Goal: Browse casually: Explore the website without a specific task or goal

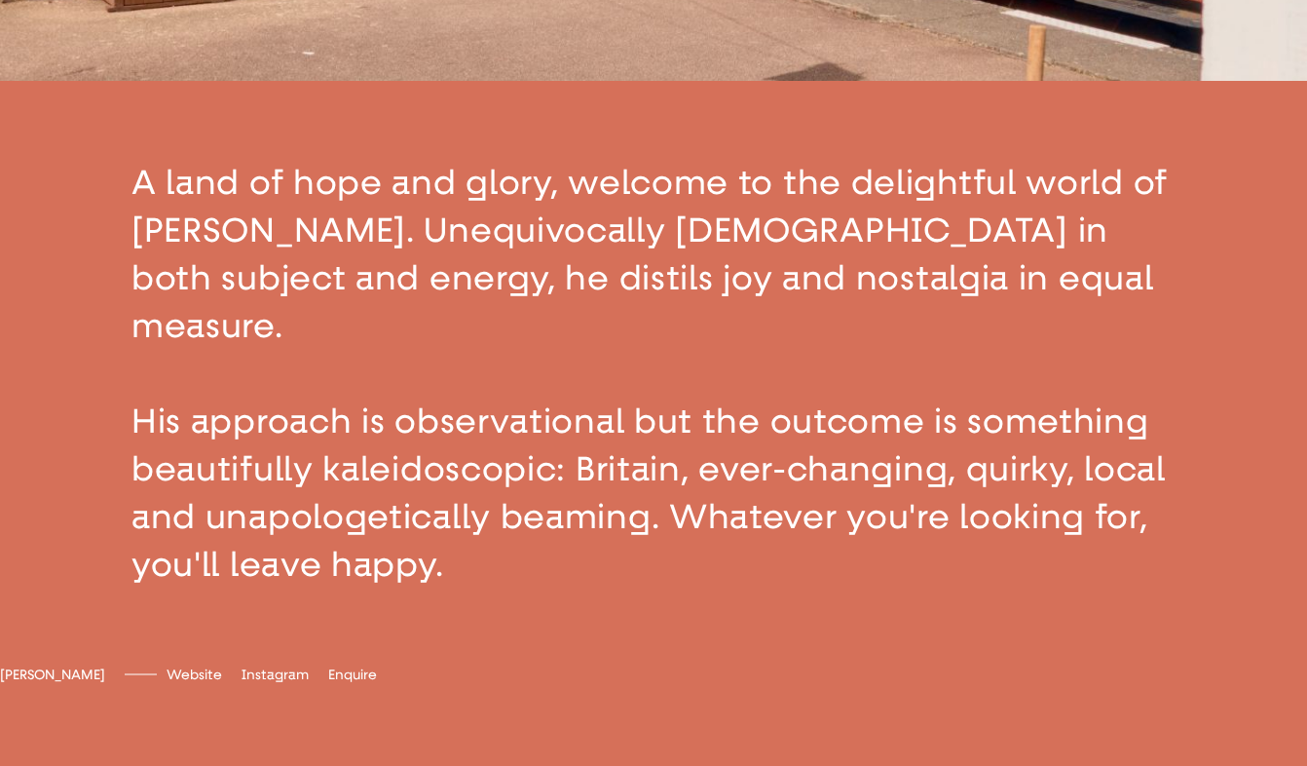
scroll to position [650, 0]
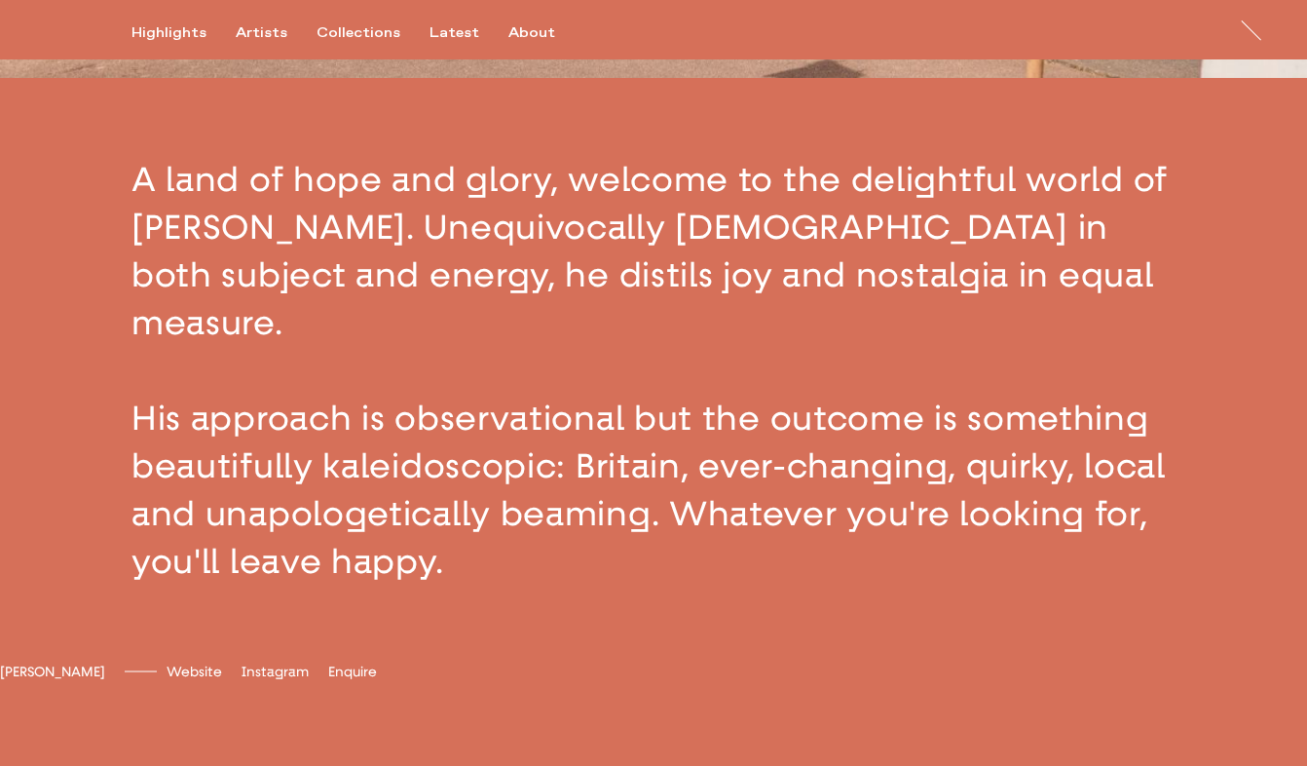
click at [101, 180] on button "button" at bounding box center [653, 371] width 1307 height 586
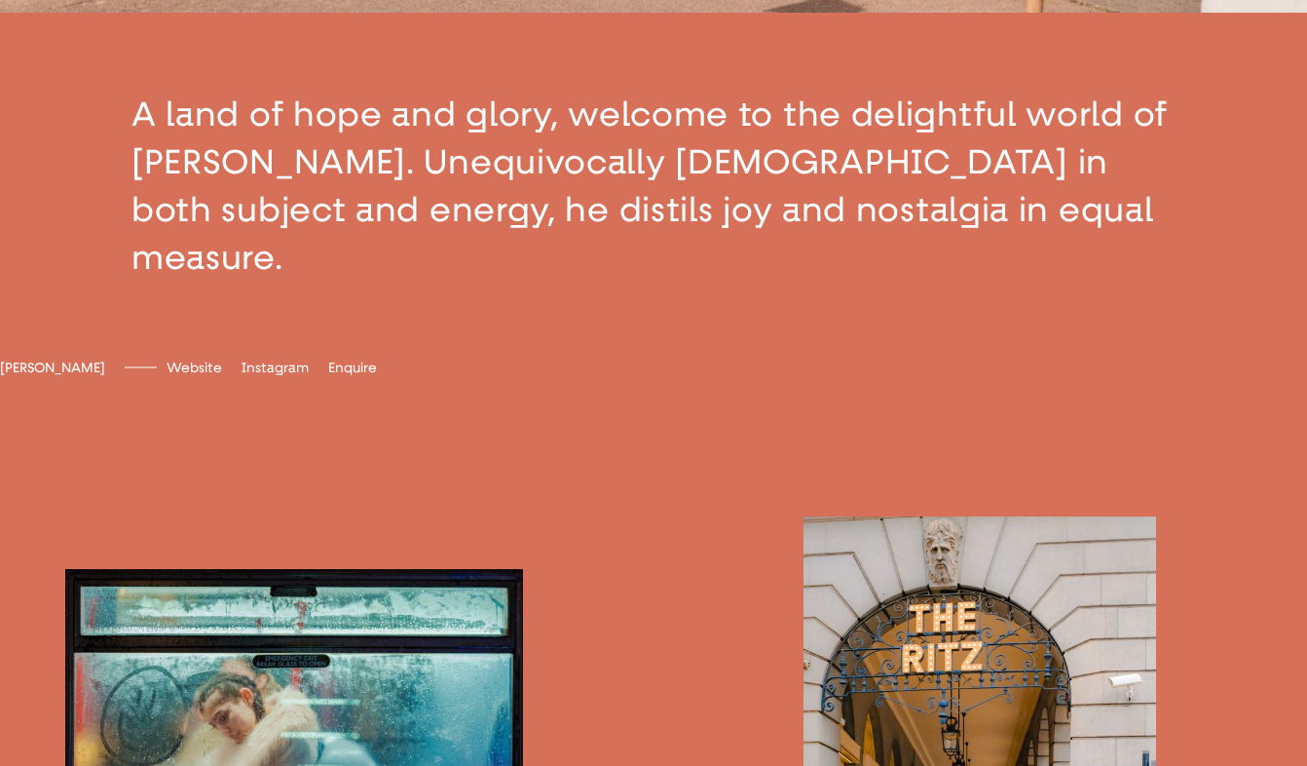
scroll to position [728, 0]
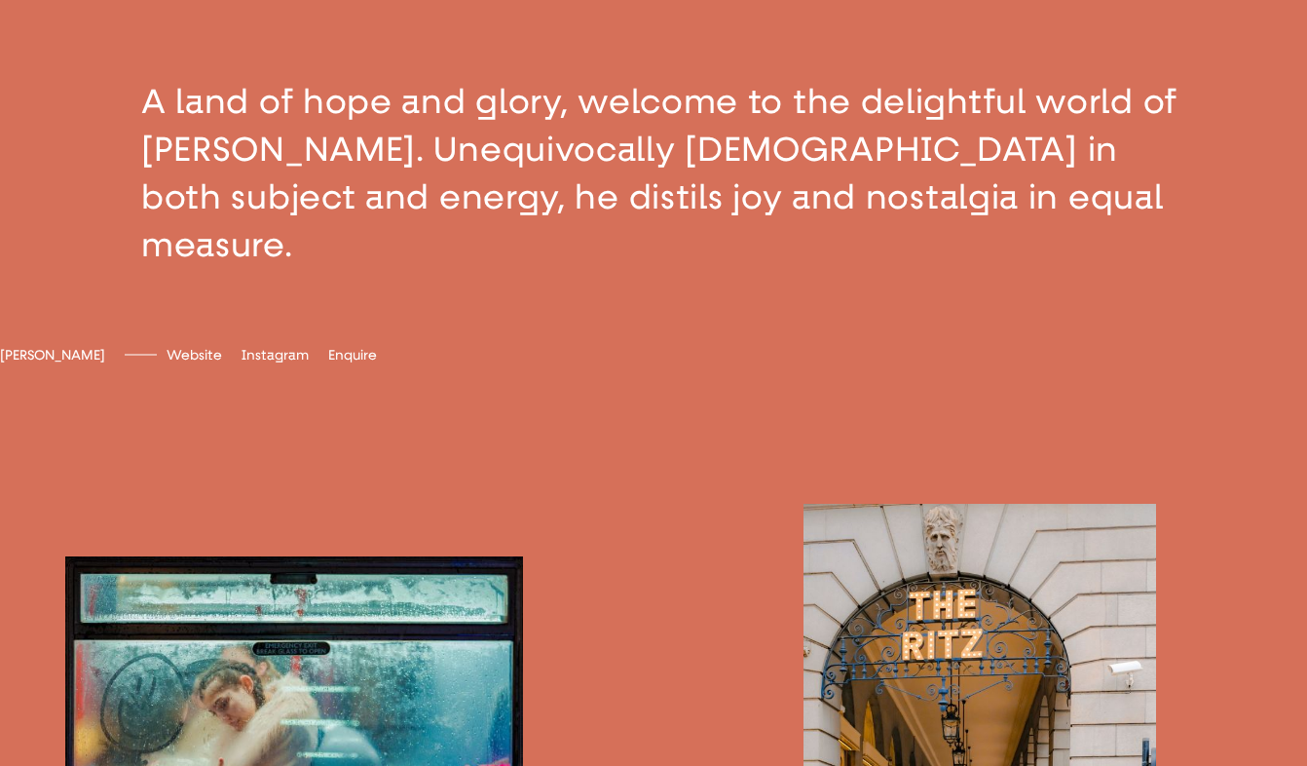
click at [260, 234] on button "button" at bounding box center [653, 173] width 1307 height 347
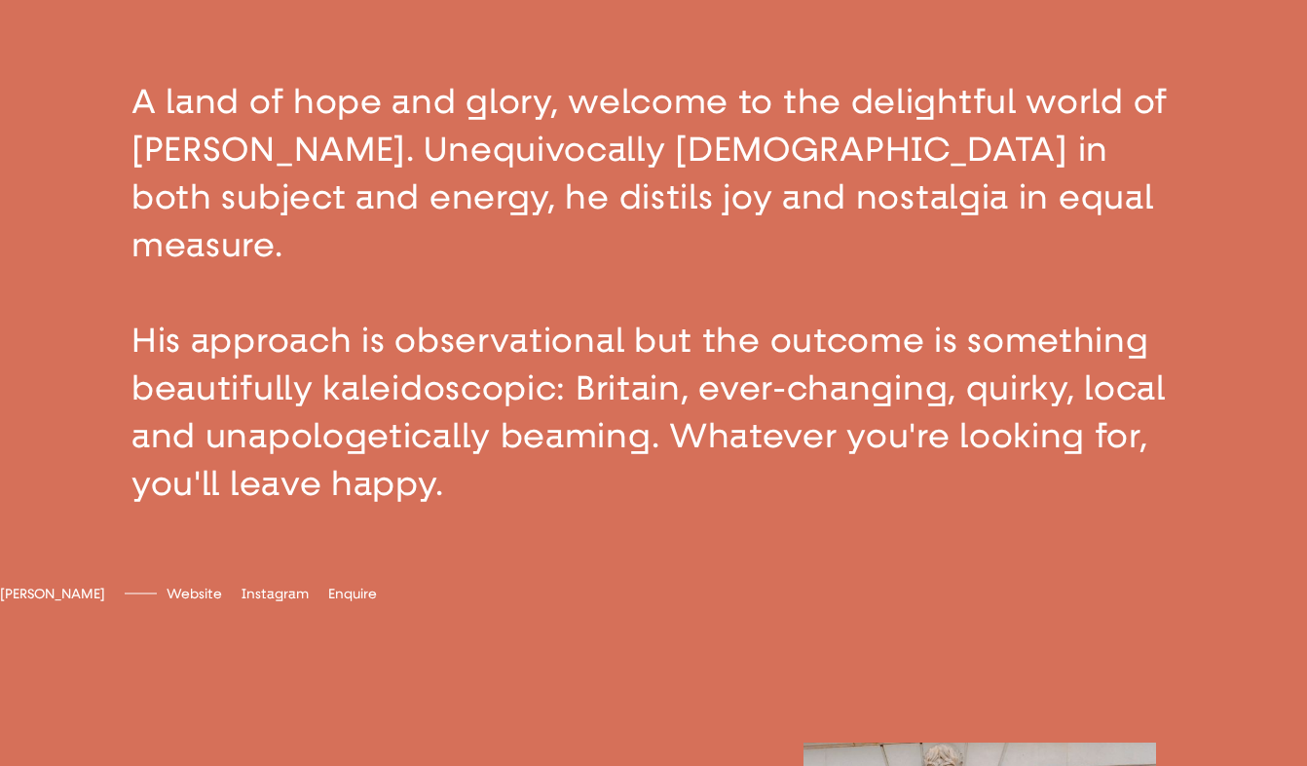
drag, startPoint x: 476, startPoint y: 452, endPoint x: 129, endPoint y: 129, distance: 475.0
click at [129, 129] on button "button" at bounding box center [653, 293] width 1307 height 586
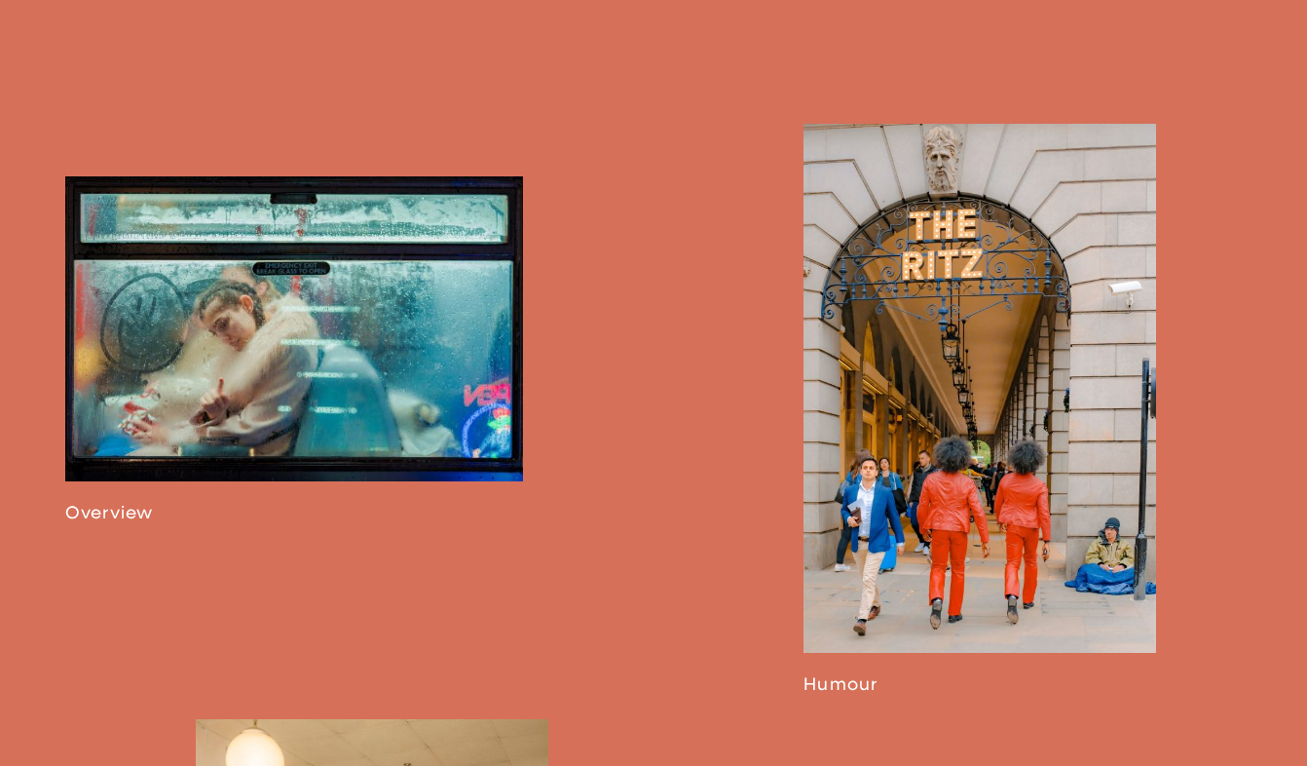
scroll to position [1094, 0]
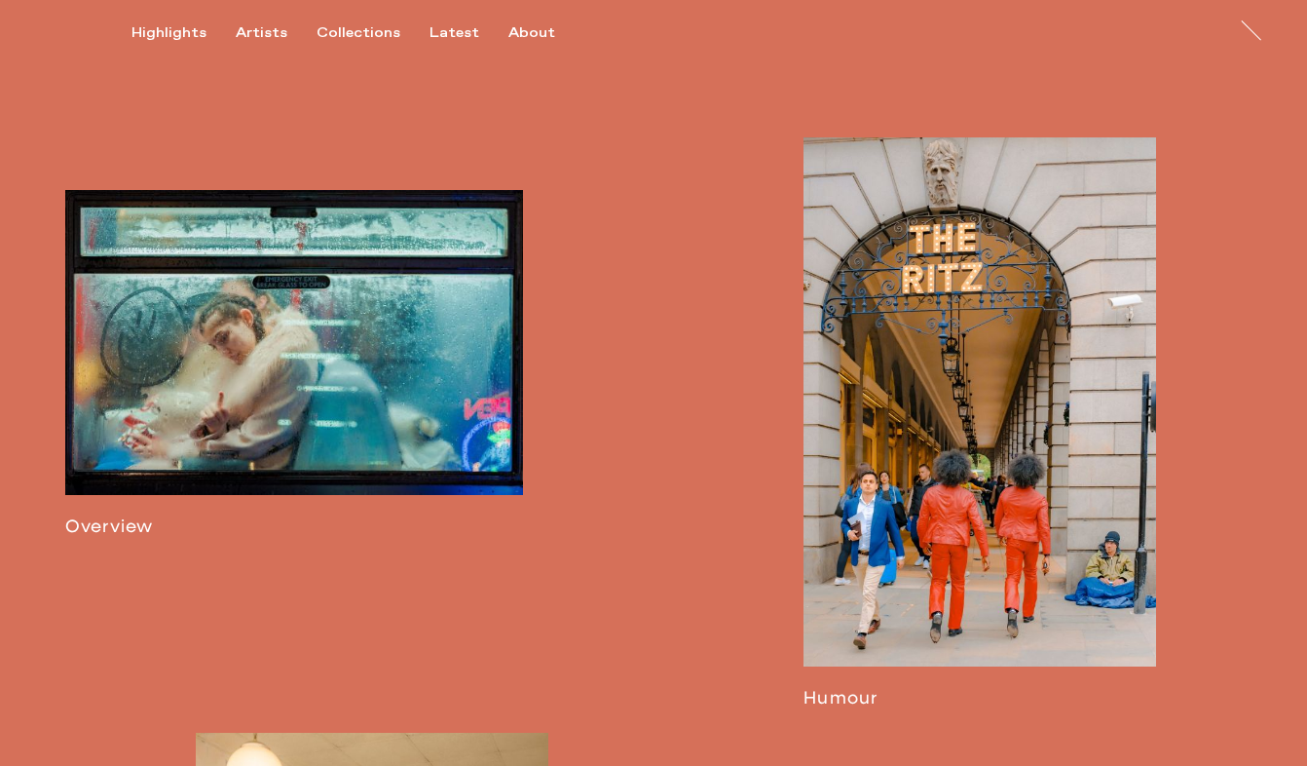
click at [334, 366] on link at bounding box center [294, 363] width 458 height 347
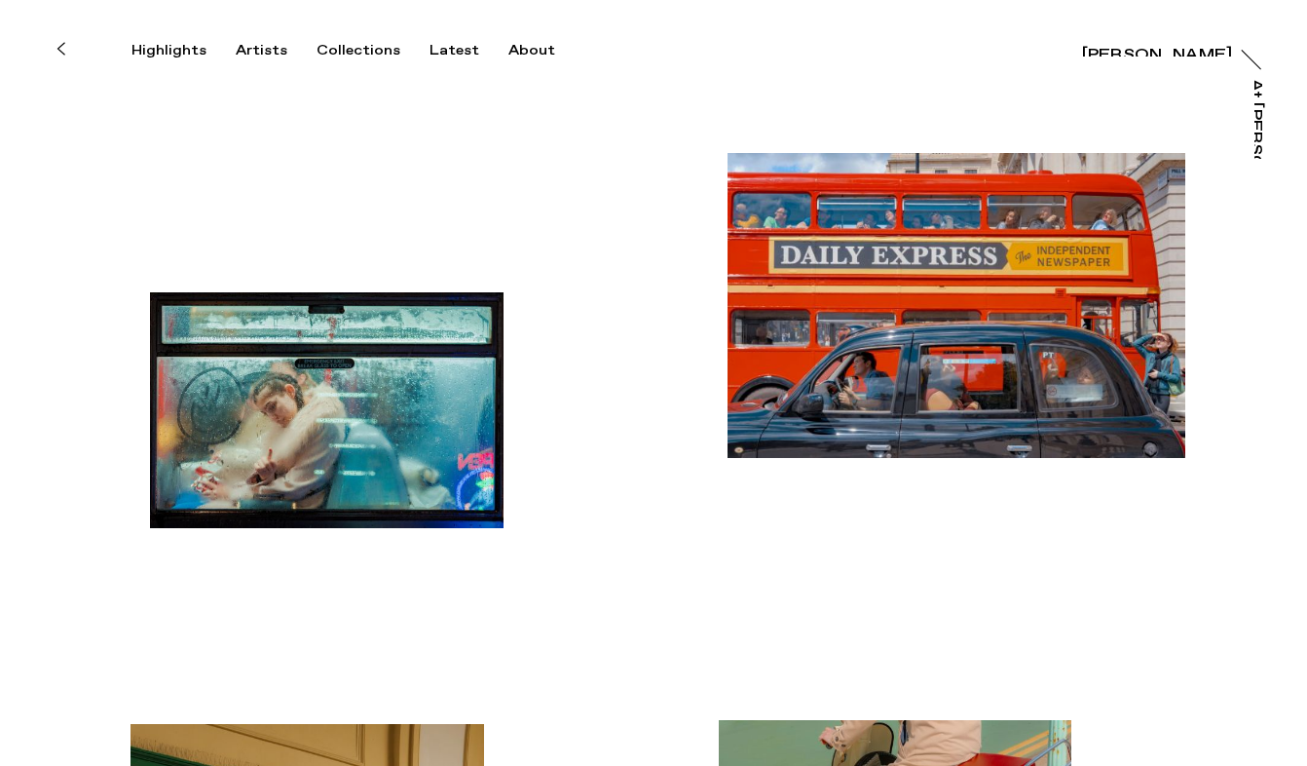
click at [64, 48] on button at bounding box center [60, 48] width 43 height 43
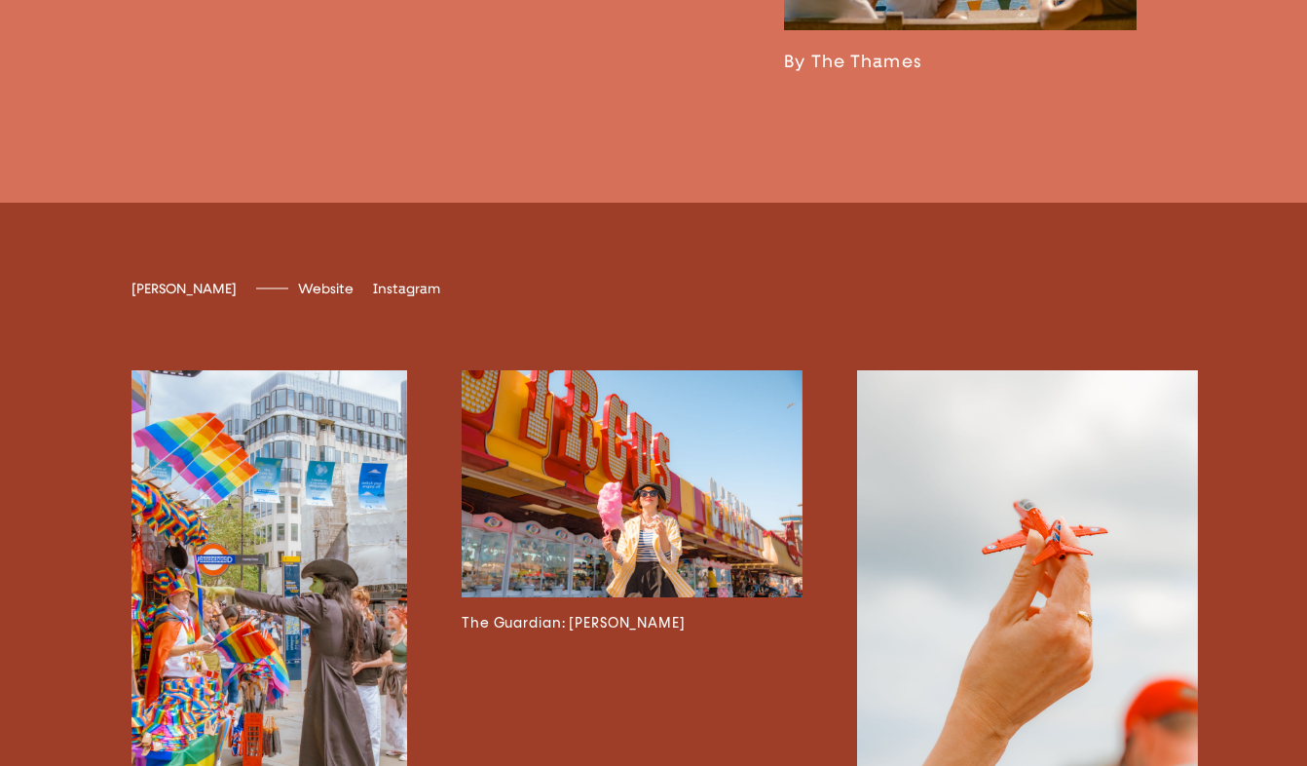
scroll to position [3537, 0]
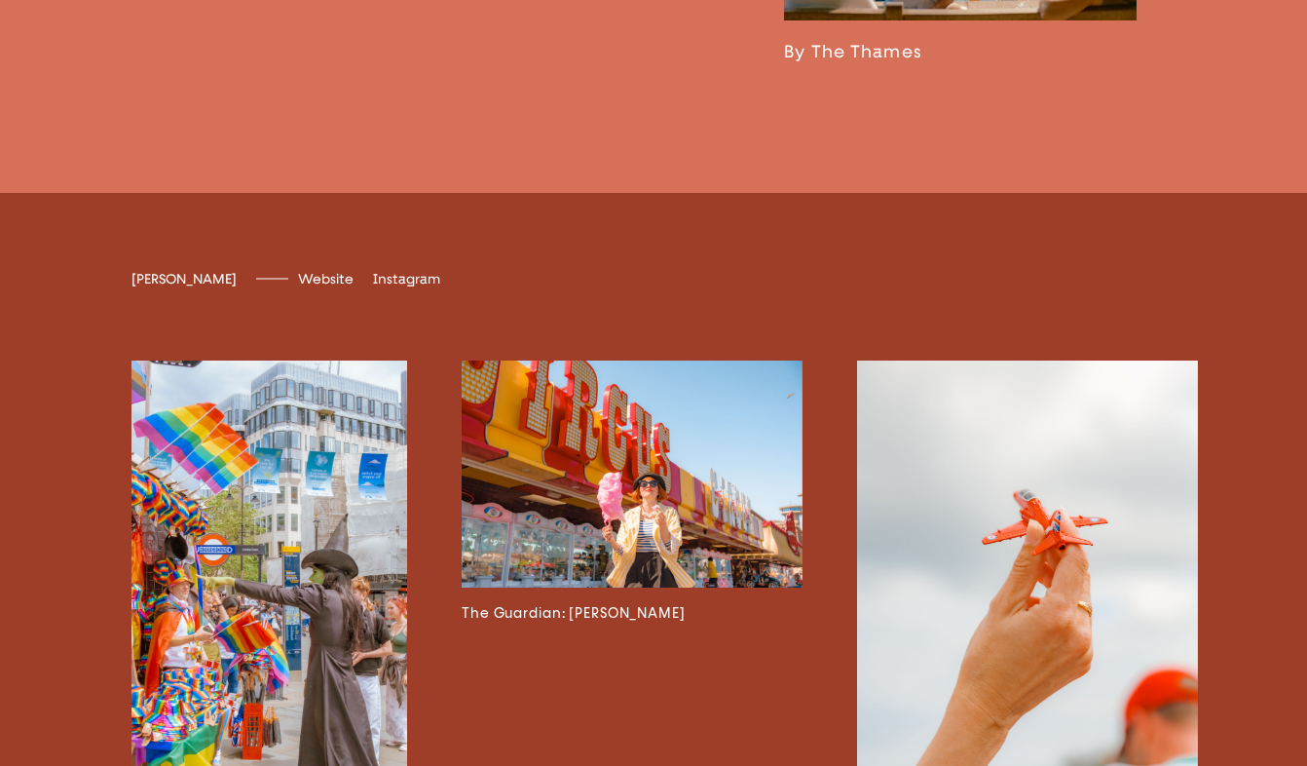
click at [656, 467] on img at bounding box center [632, 473] width 341 height 227
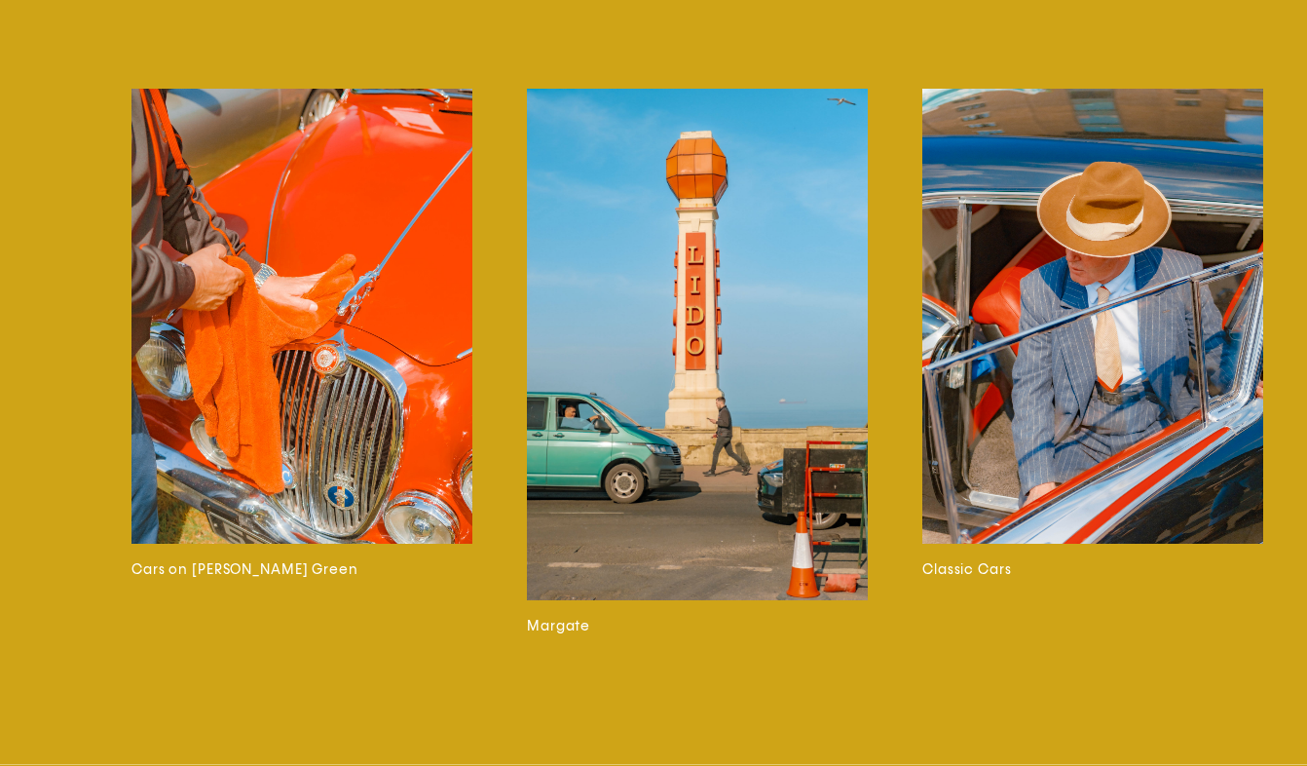
scroll to position [5426, 0]
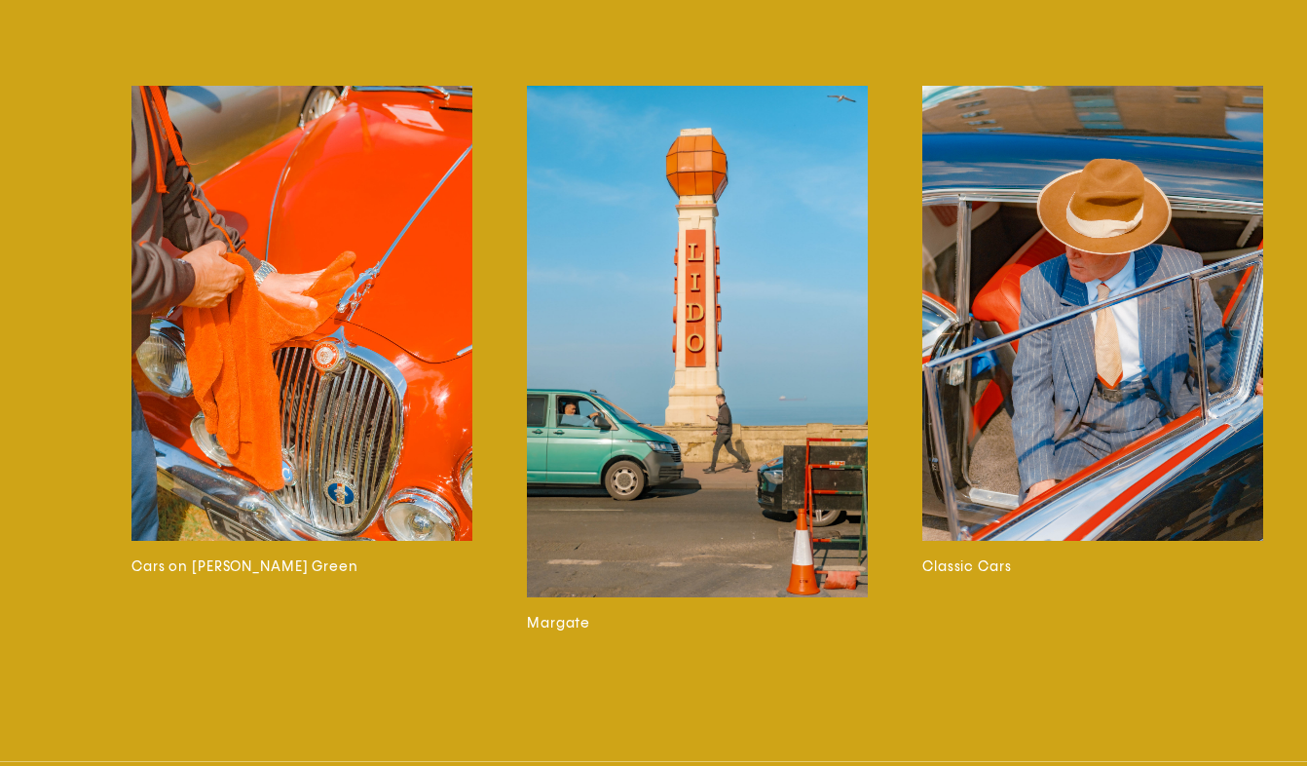
click at [1053, 381] on img at bounding box center [1093, 313] width 341 height 455
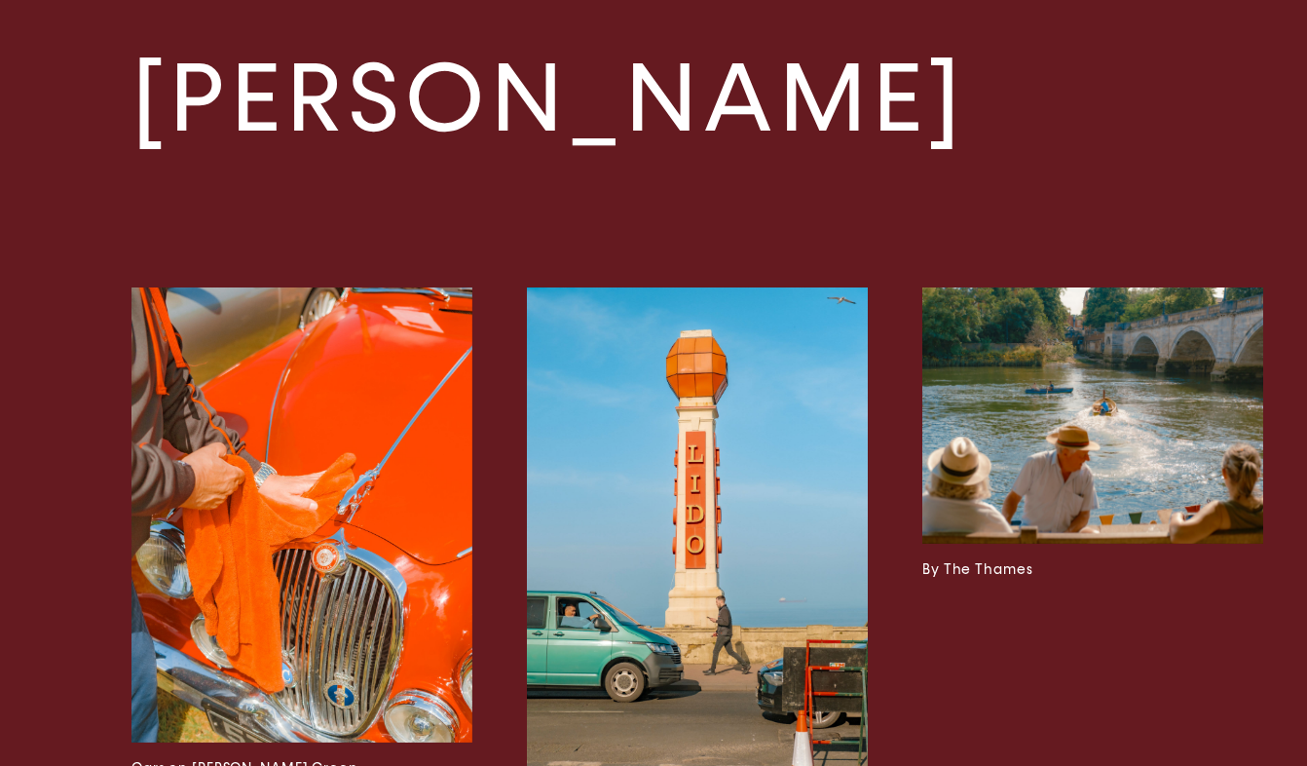
scroll to position [3579, 0]
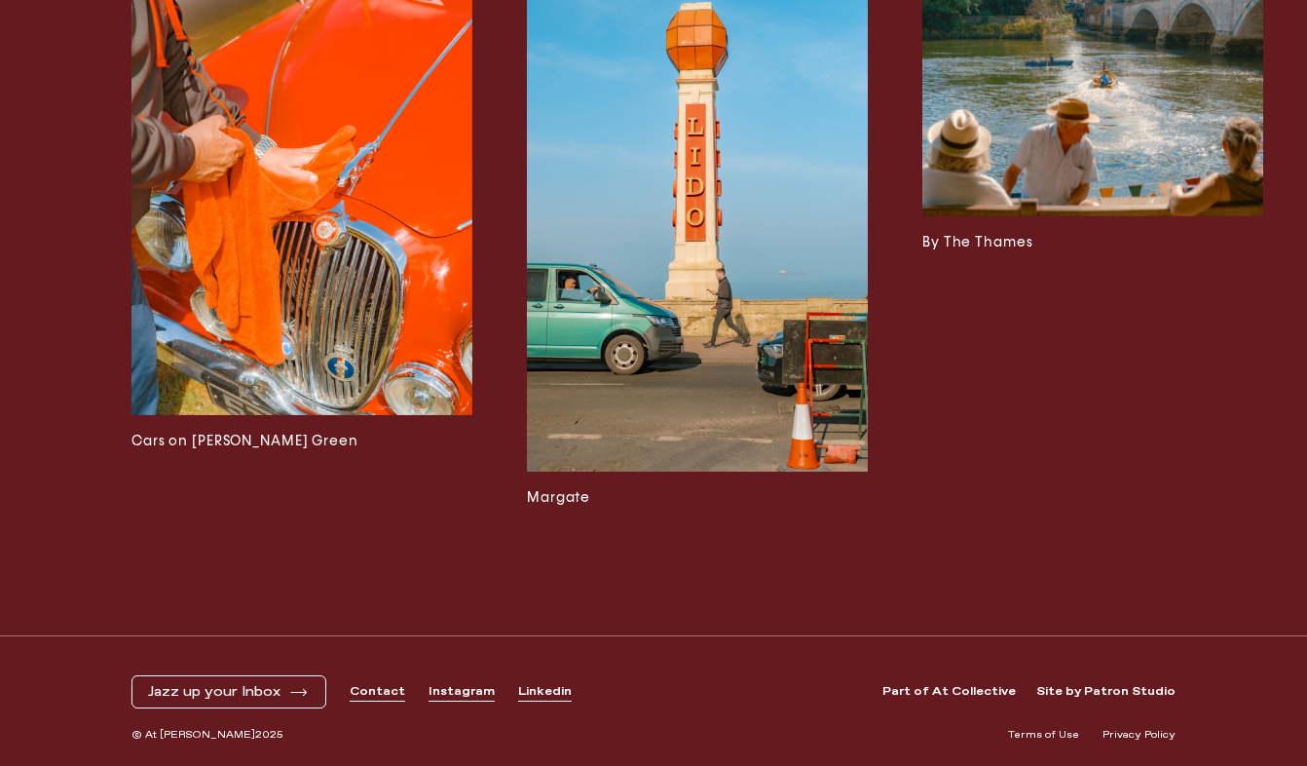
click at [1021, 165] on img at bounding box center [1093, 88] width 341 height 256
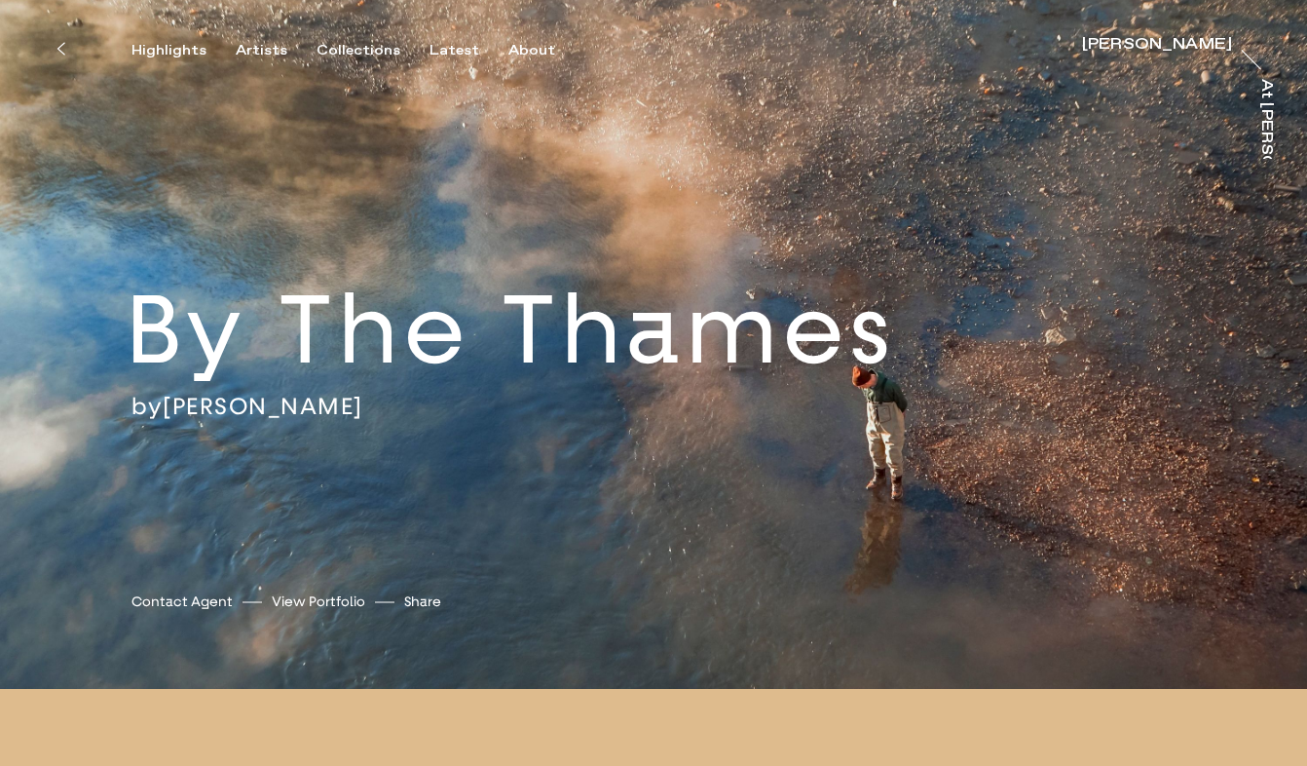
click at [204, 403] on link "[PERSON_NAME]" at bounding box center [263, 405] width 201 height 29
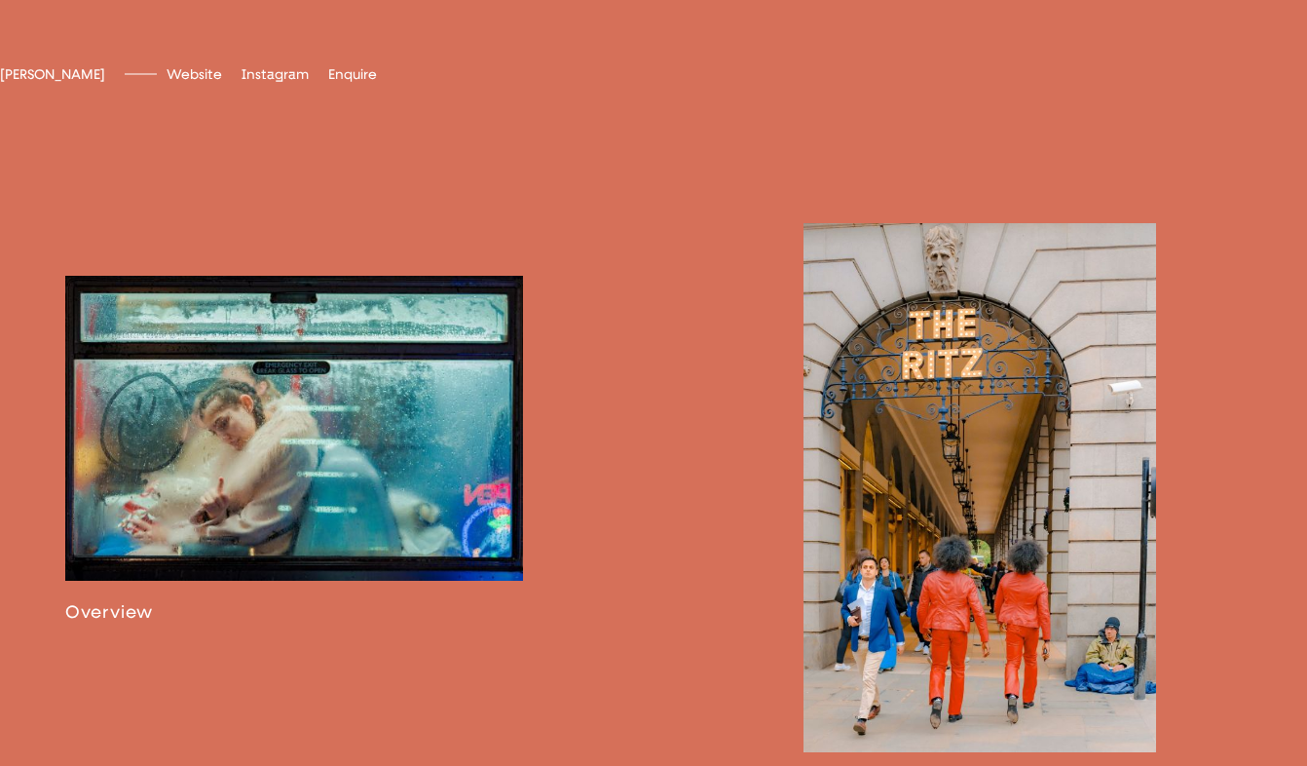
scroll to position [1041, 0]
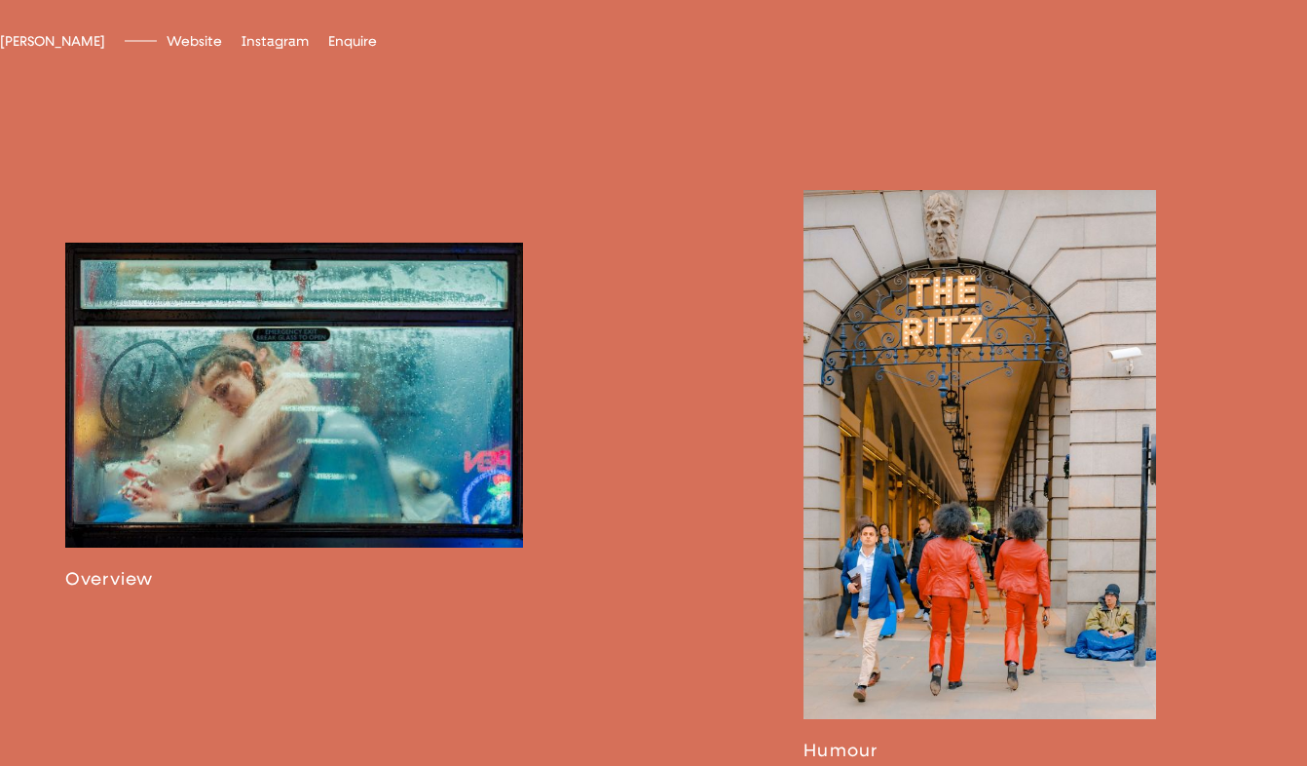
click at [204, 403] on link at bounding box center [294, 416] width 458 height 347
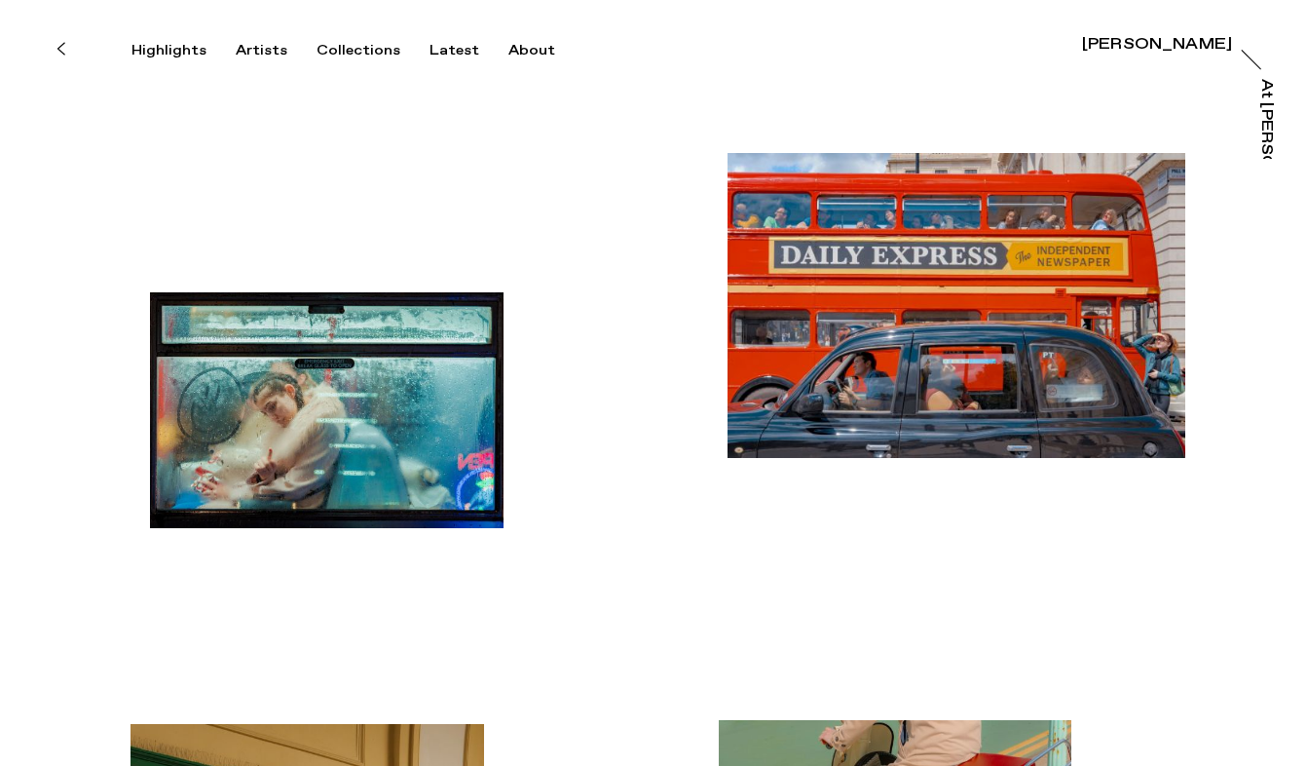
click at [283, 411] on img "button" at bounding box center [326, 410] width 353 height 236
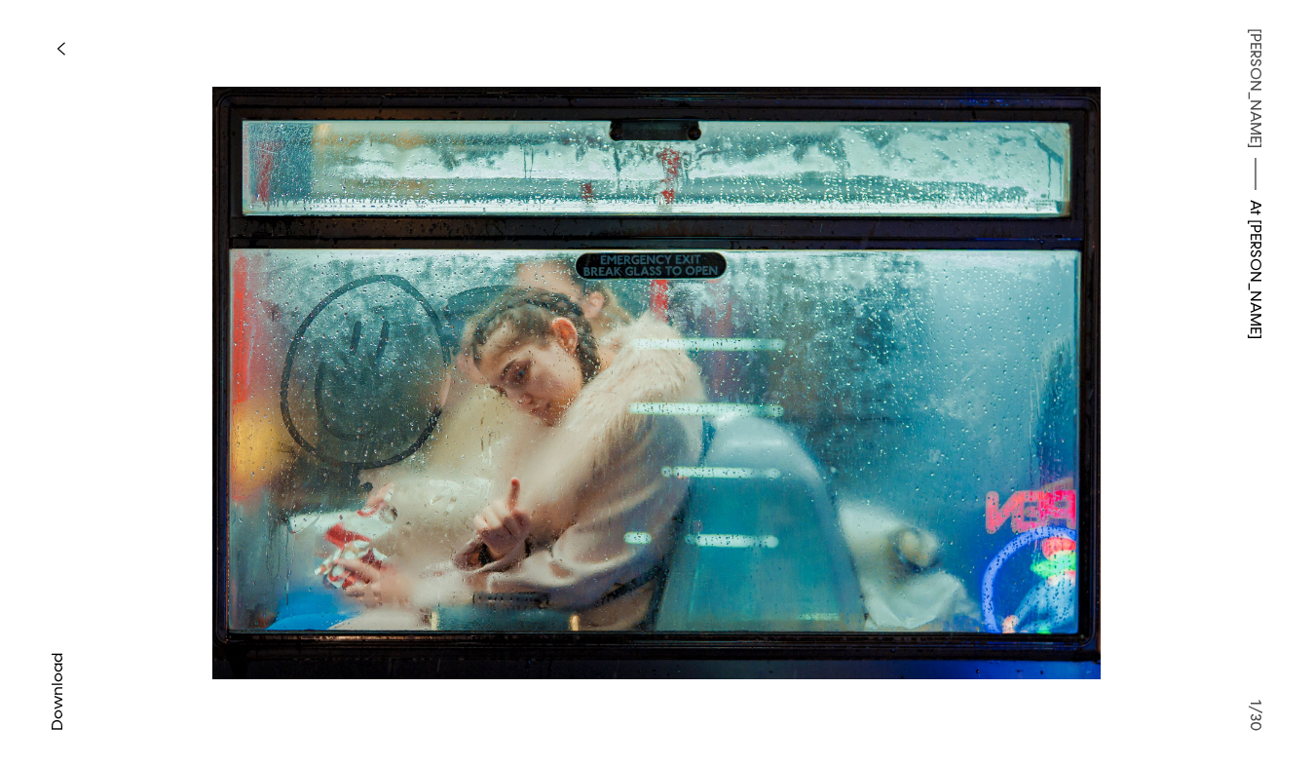
click at [58, 54] on icon "button" at bounding box center [61, 49] width 9 height 16
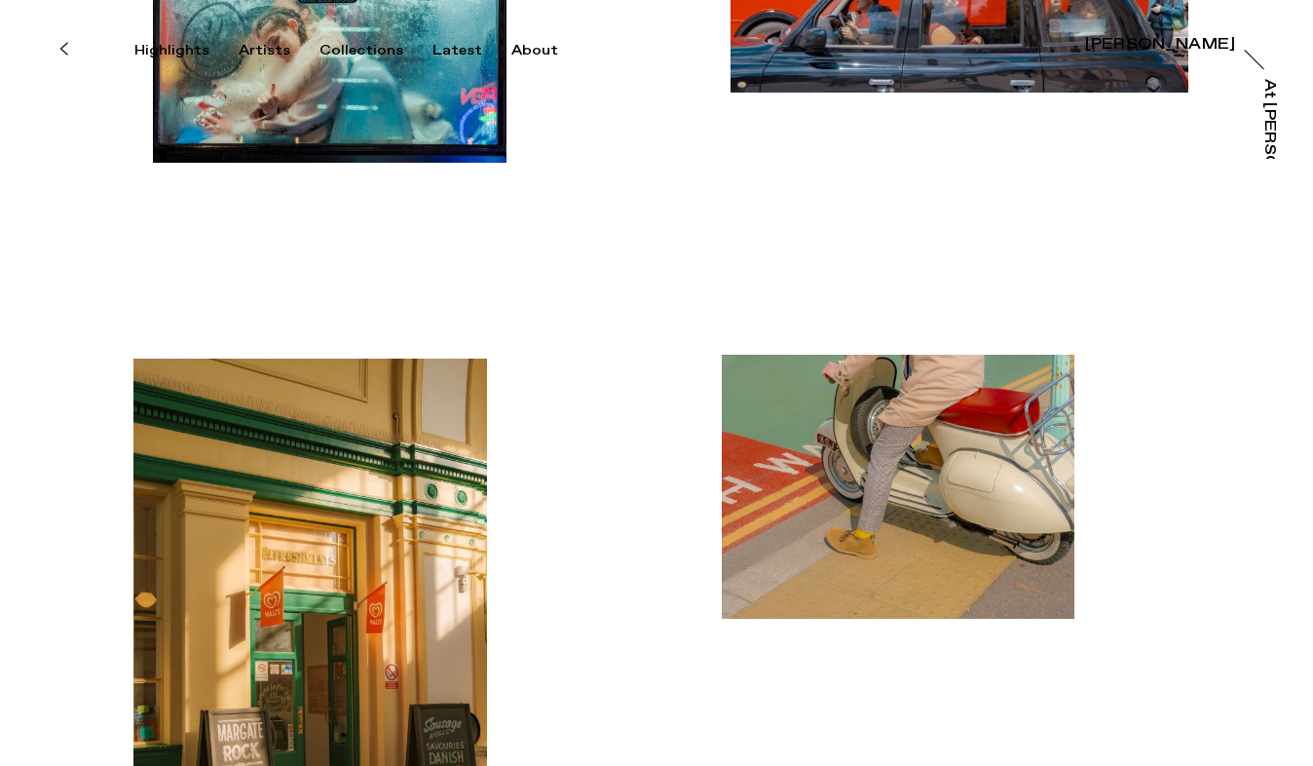
scroll to position [596, 0]
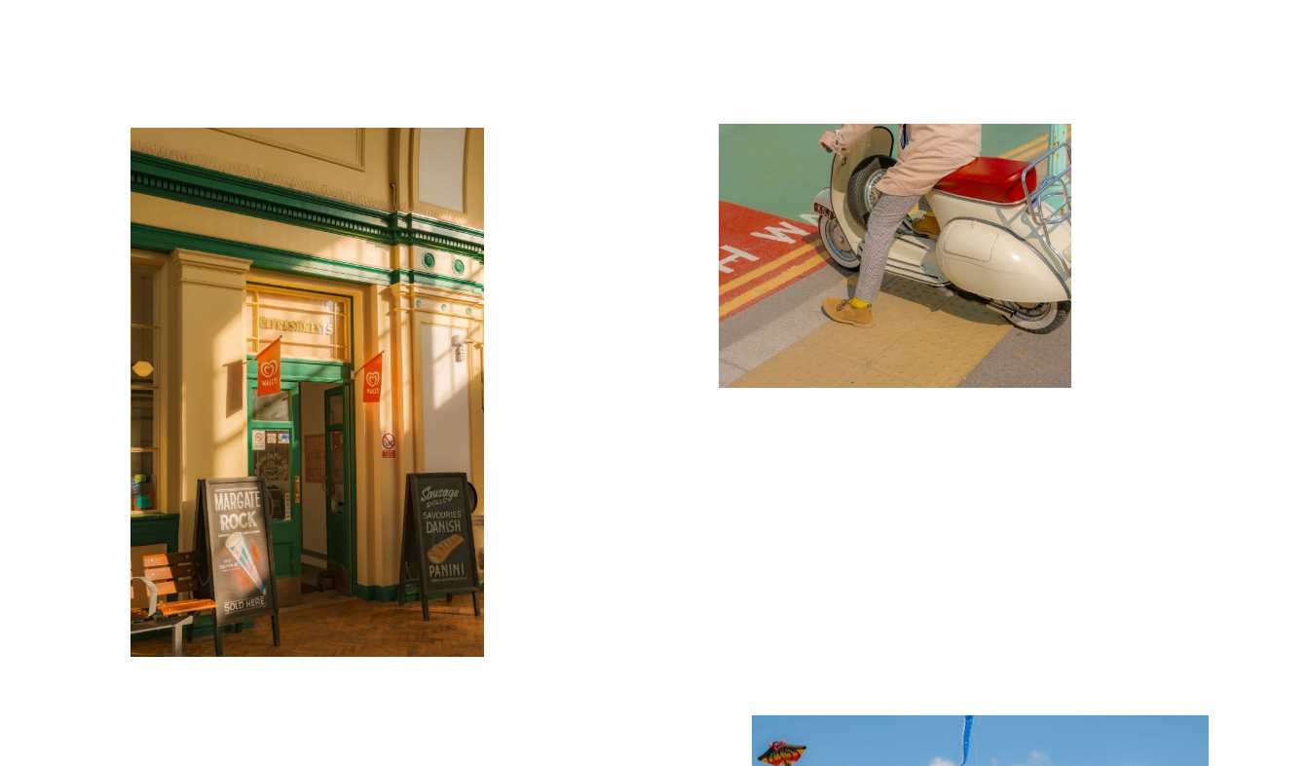
click at [354, 302] on img "button" at bounding box center [307, 392] width 353 height 529
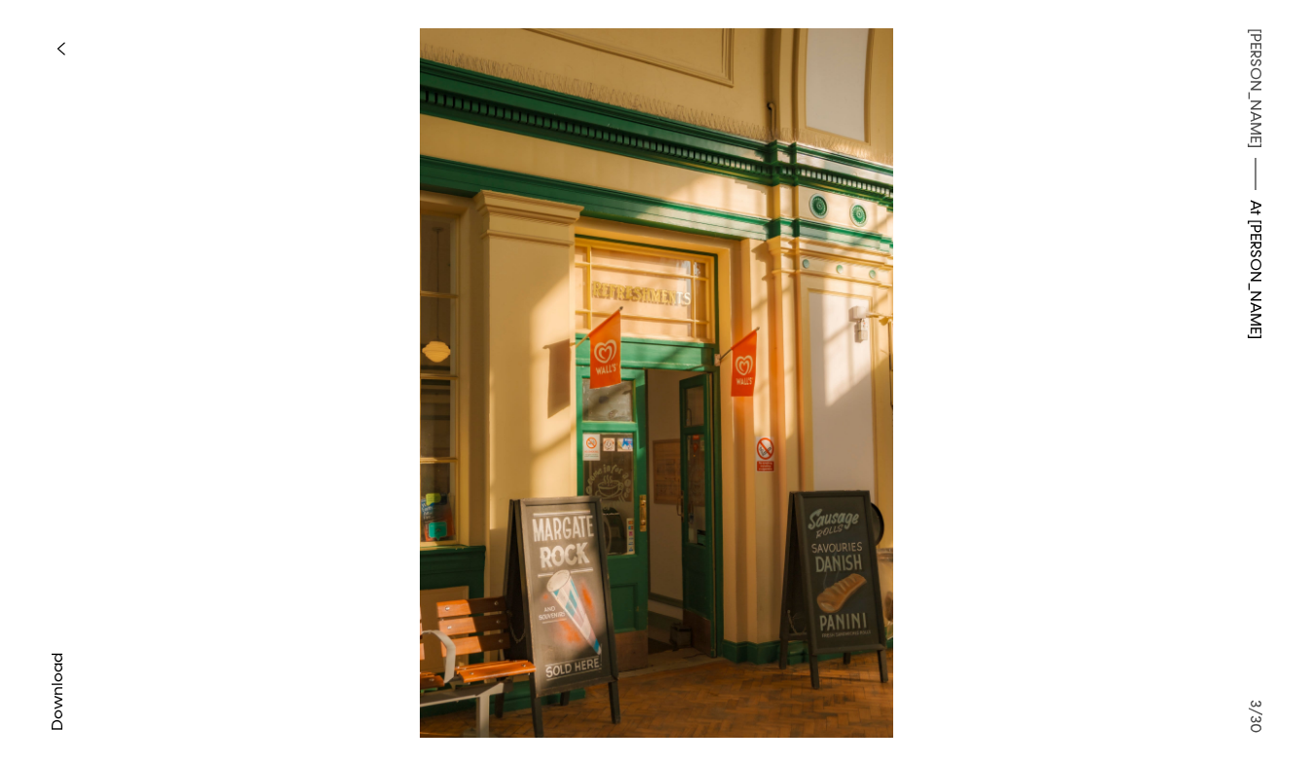
click at [61, 57] on button "button" at bounding box center [60, 48] width 43 height 43
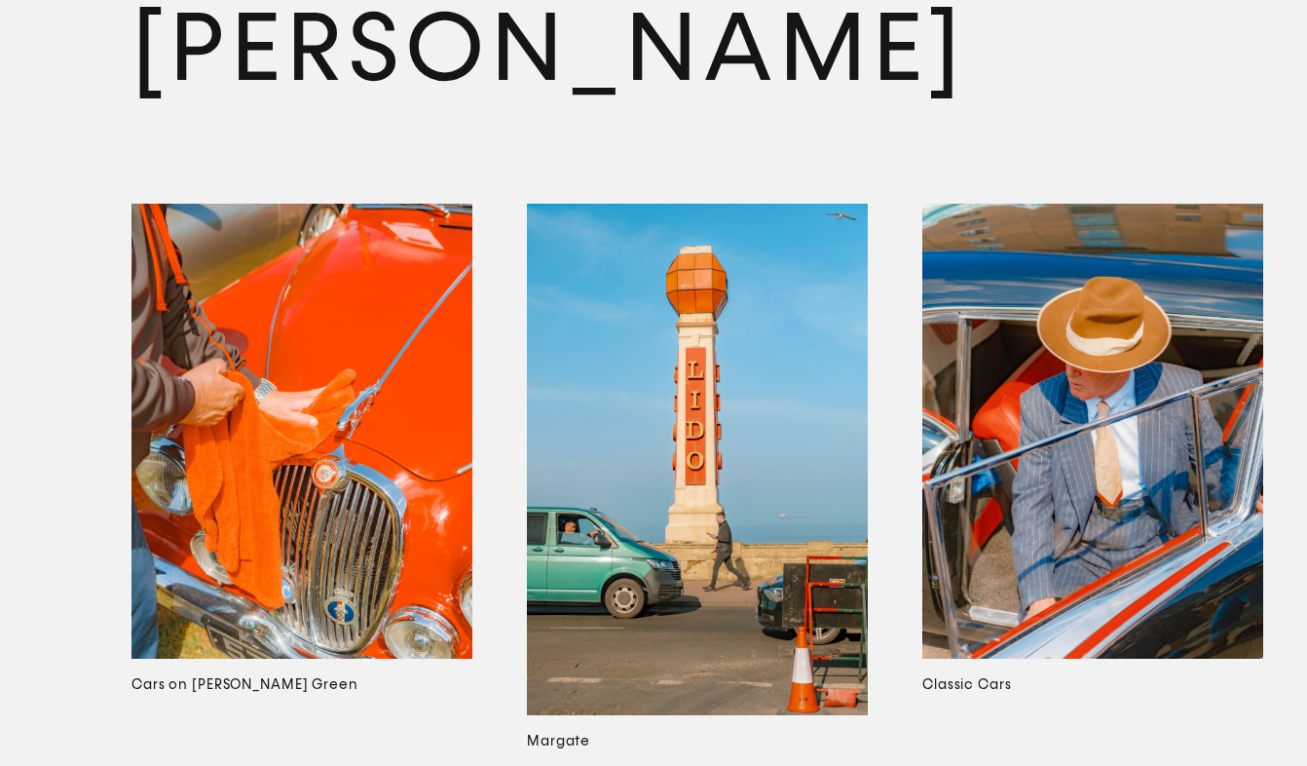
scroll to position [10660, 0]
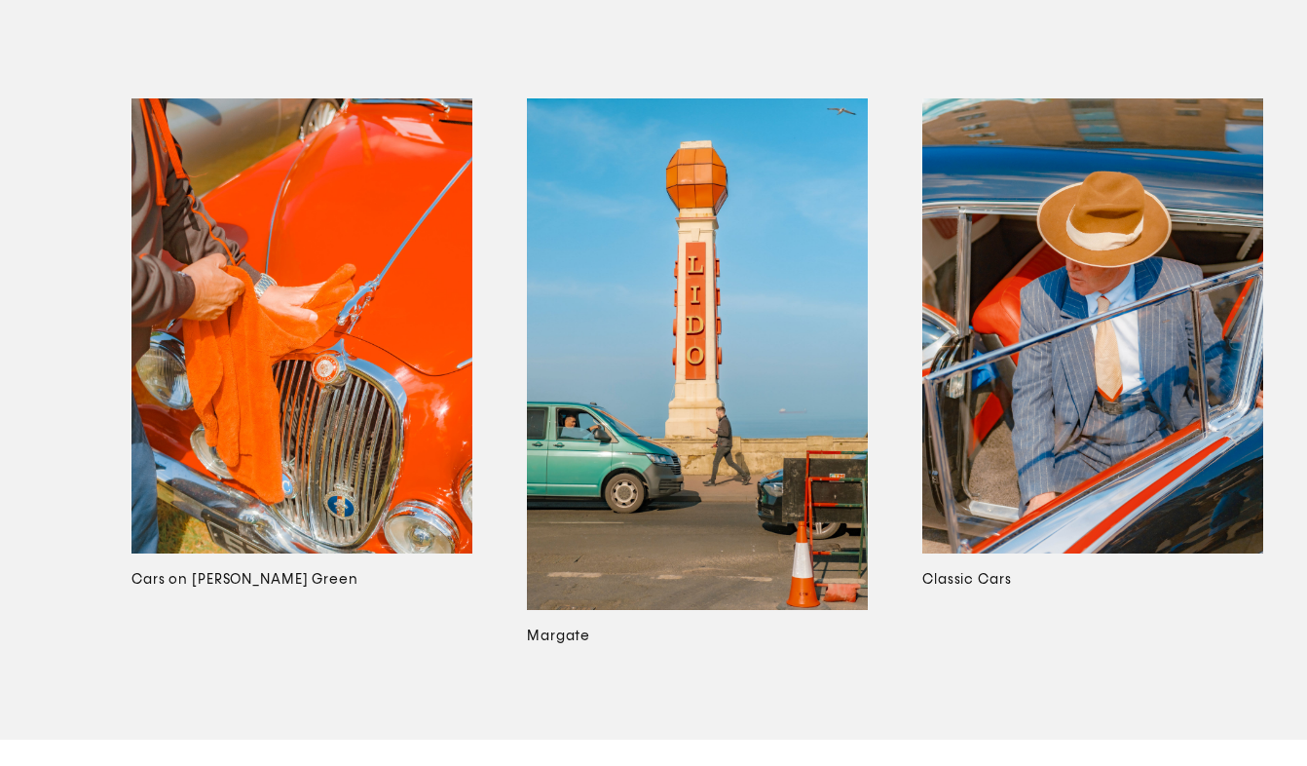
click at [701, 307] on img at bounding box center [697, 353] width 341 height 511
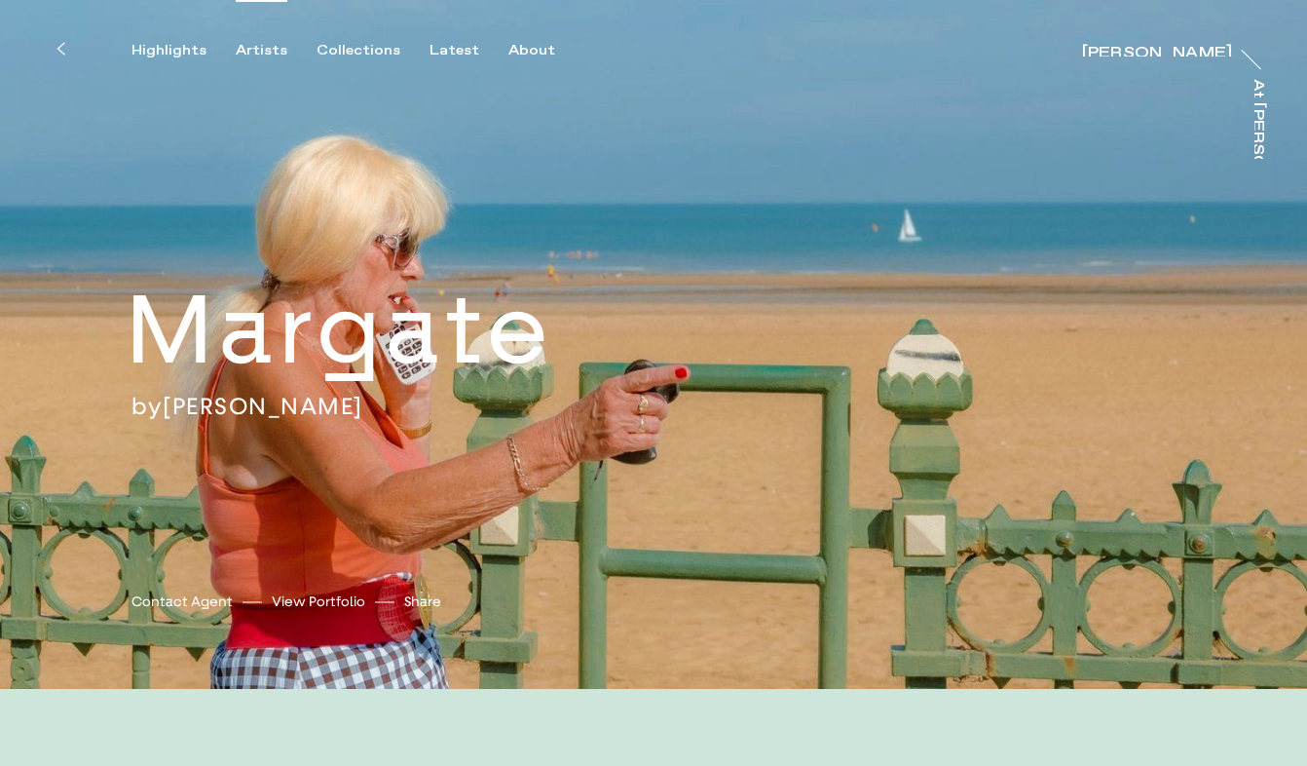
click at [263, 52] on div "Artists" at bounding box center [262, 51] width 52 height 18
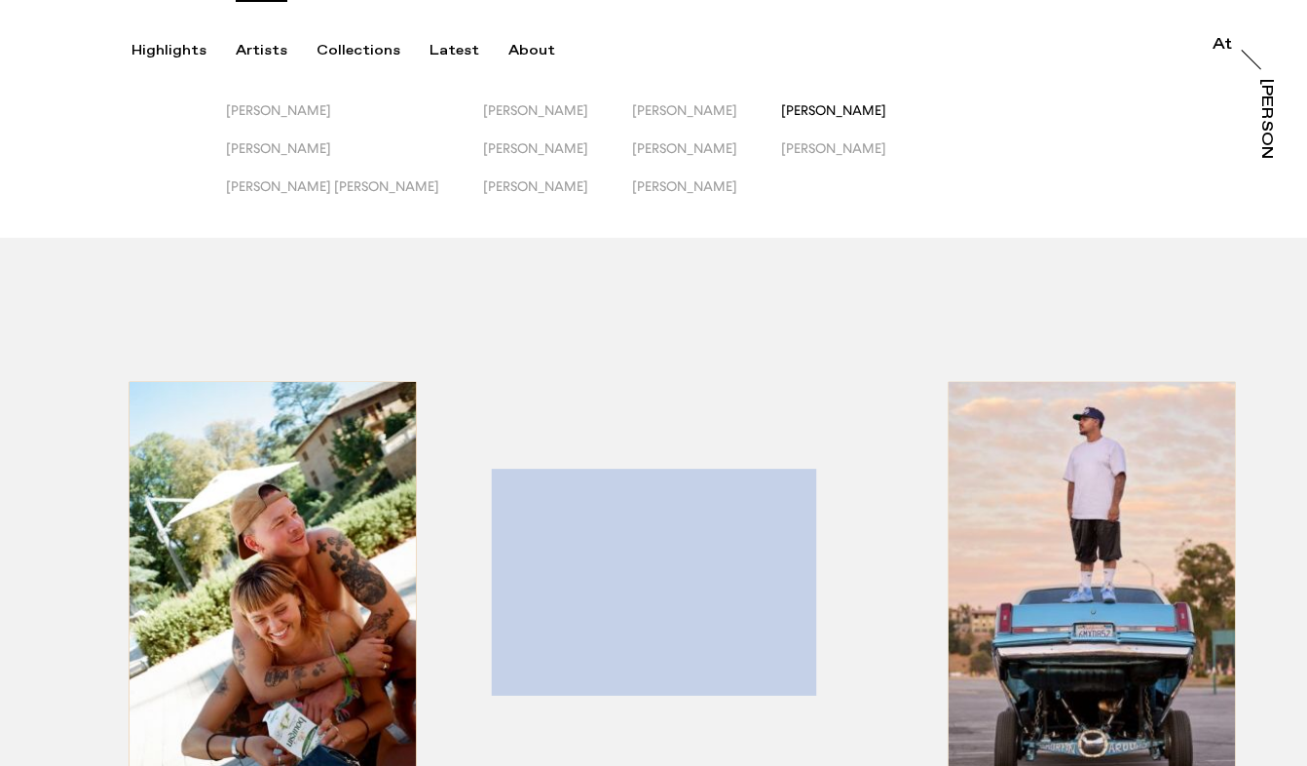
click at [781, 102] on span "[PERSON_NAME]" at bounding box center [833, 110] width 105 height 16
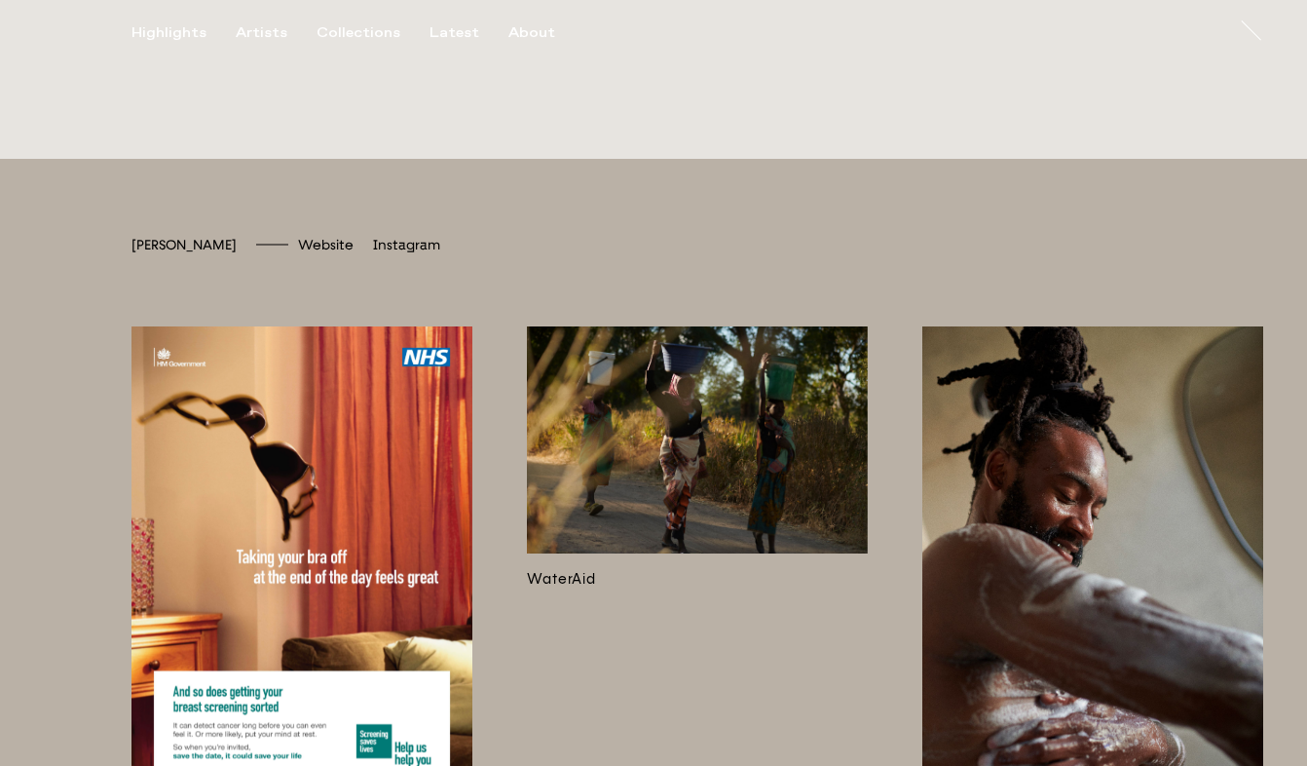
click at [693, 425] on img at bounding box center [697, 439] width 341 height 227
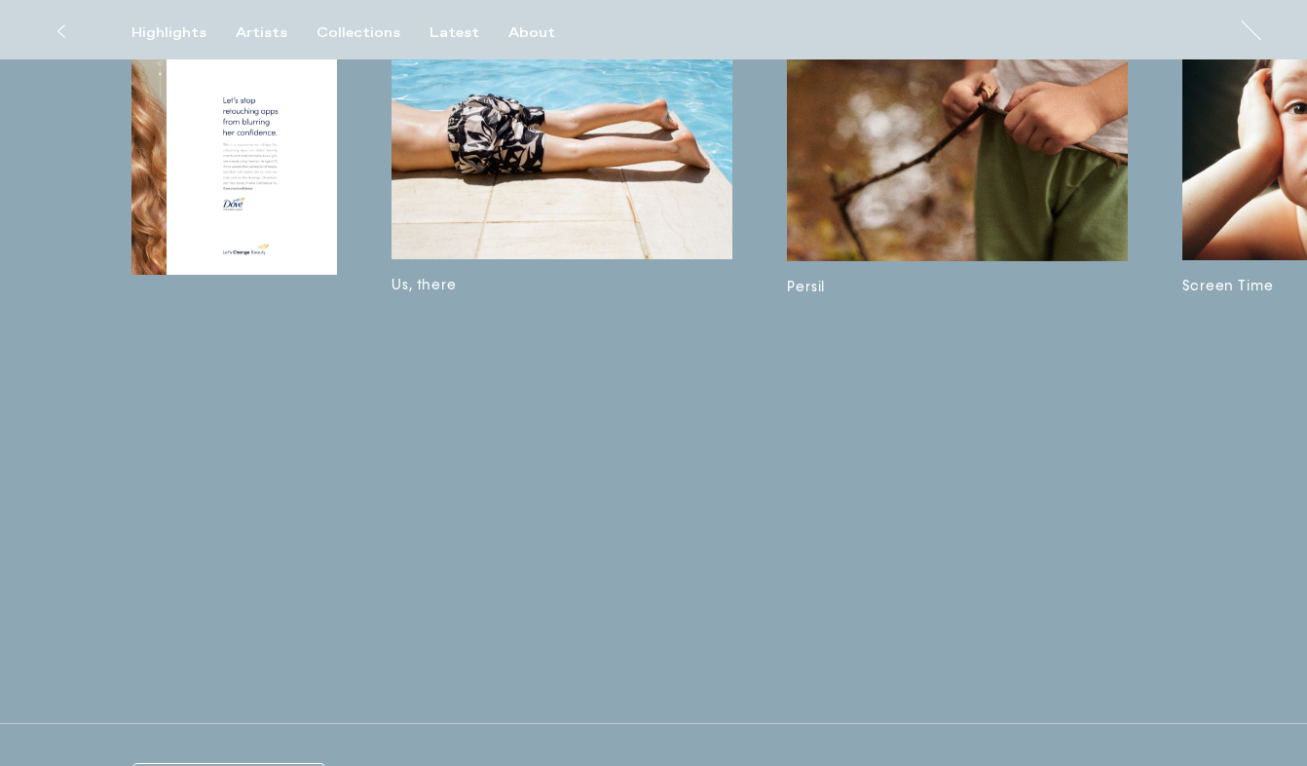
scroll to position [0, 5279]
click at [598, 145] on img at bounding box center [561, 146] width 341 height 226
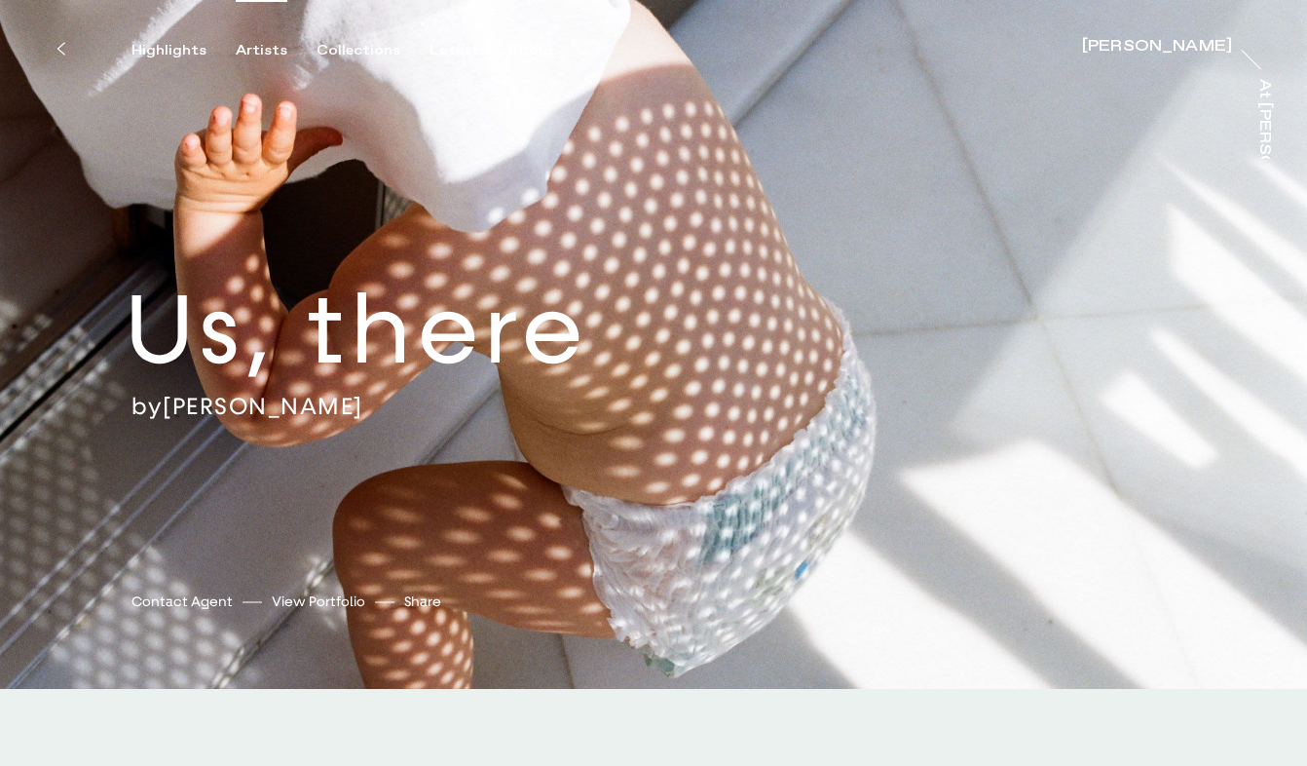
click at [257, 53] on div "Artists" at bounding box center [262, 51] width 52 height 18
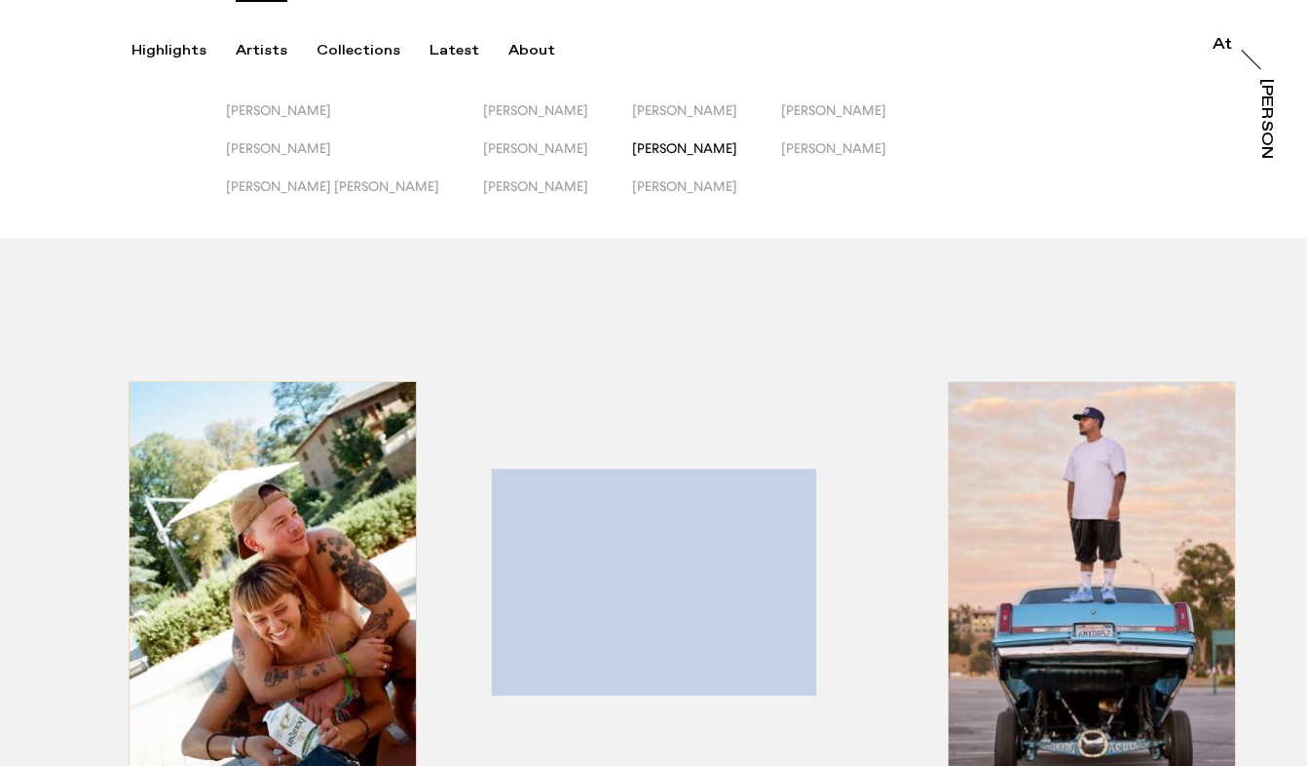
click at [632, 151] on span "[PERSON_NAME]" at bounding box center [684, 148] width 105 height 16
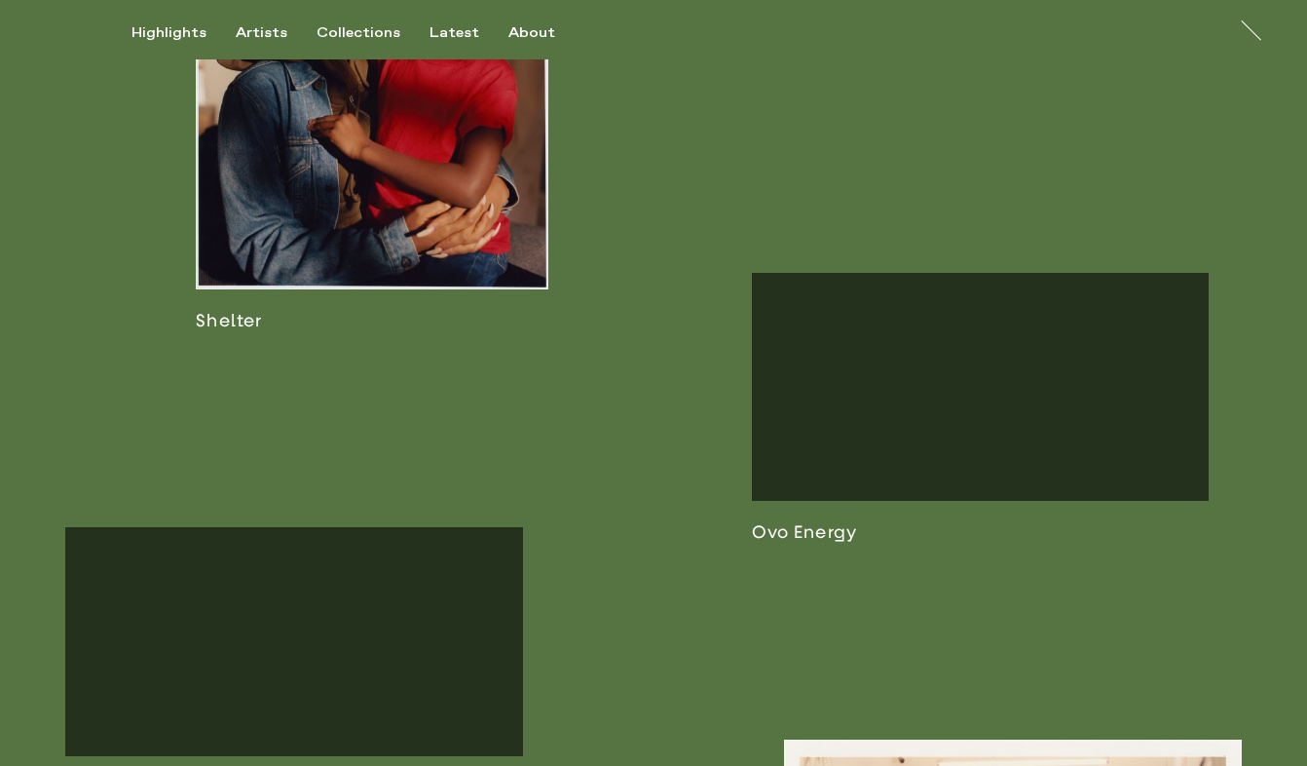
scroll to position [3074, 0]
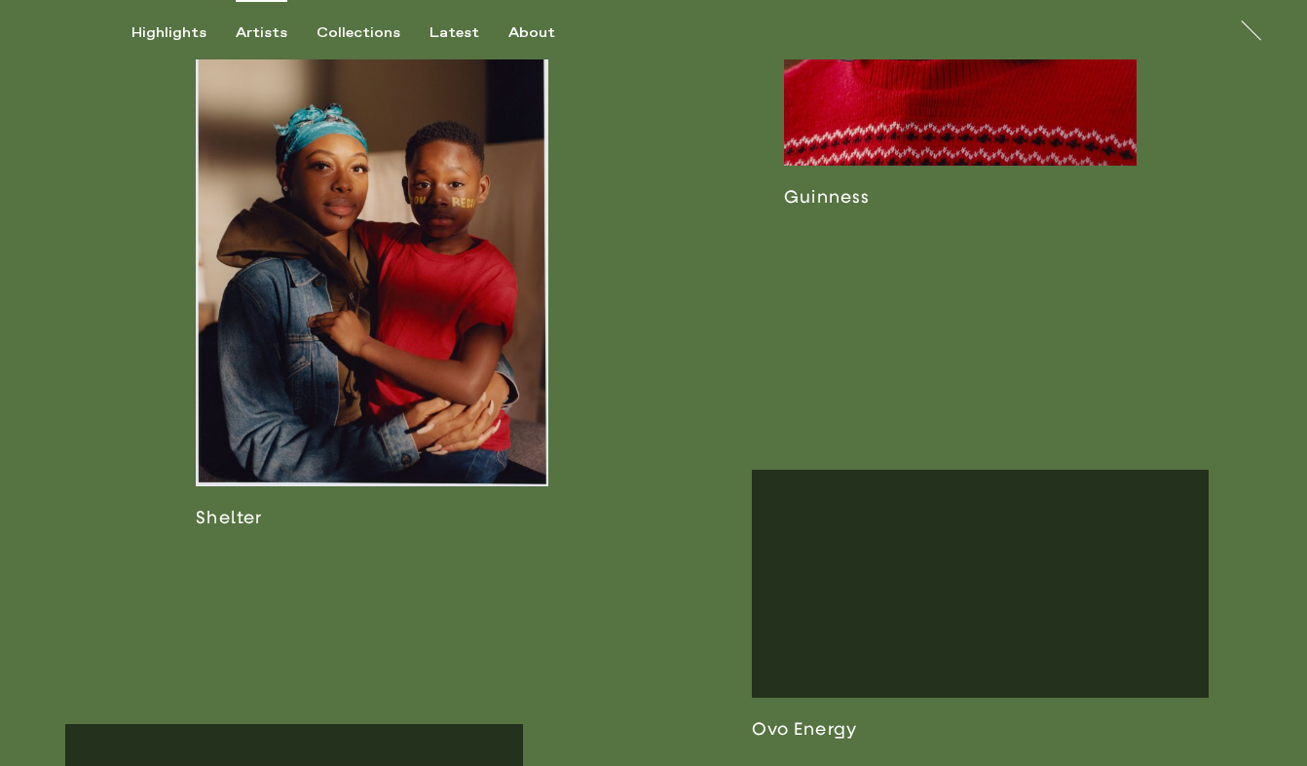
click at [270, 36] on div "Artists" at bounding box center [262, 33] width 52 height 18
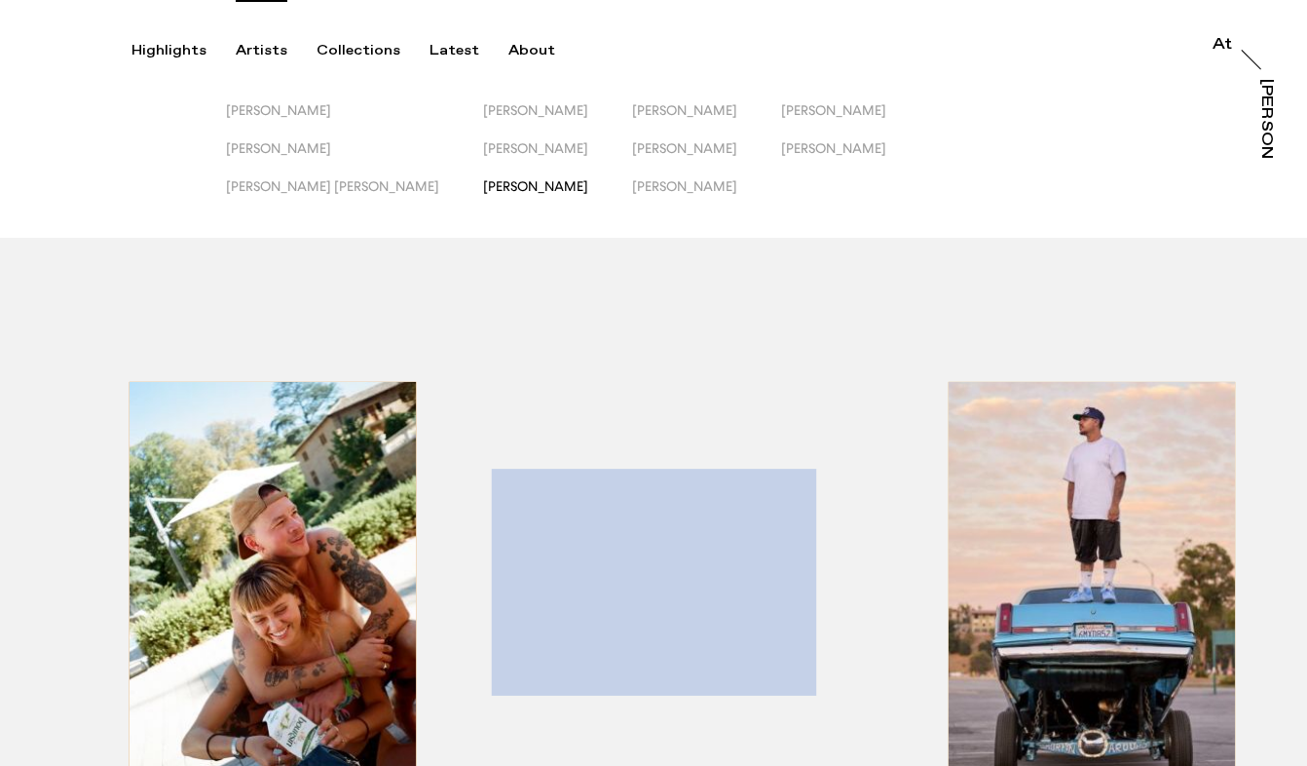
click at [483, 189] on span "[PERSON_NAME]" at bounding box center [535, 186] width 105 height 16
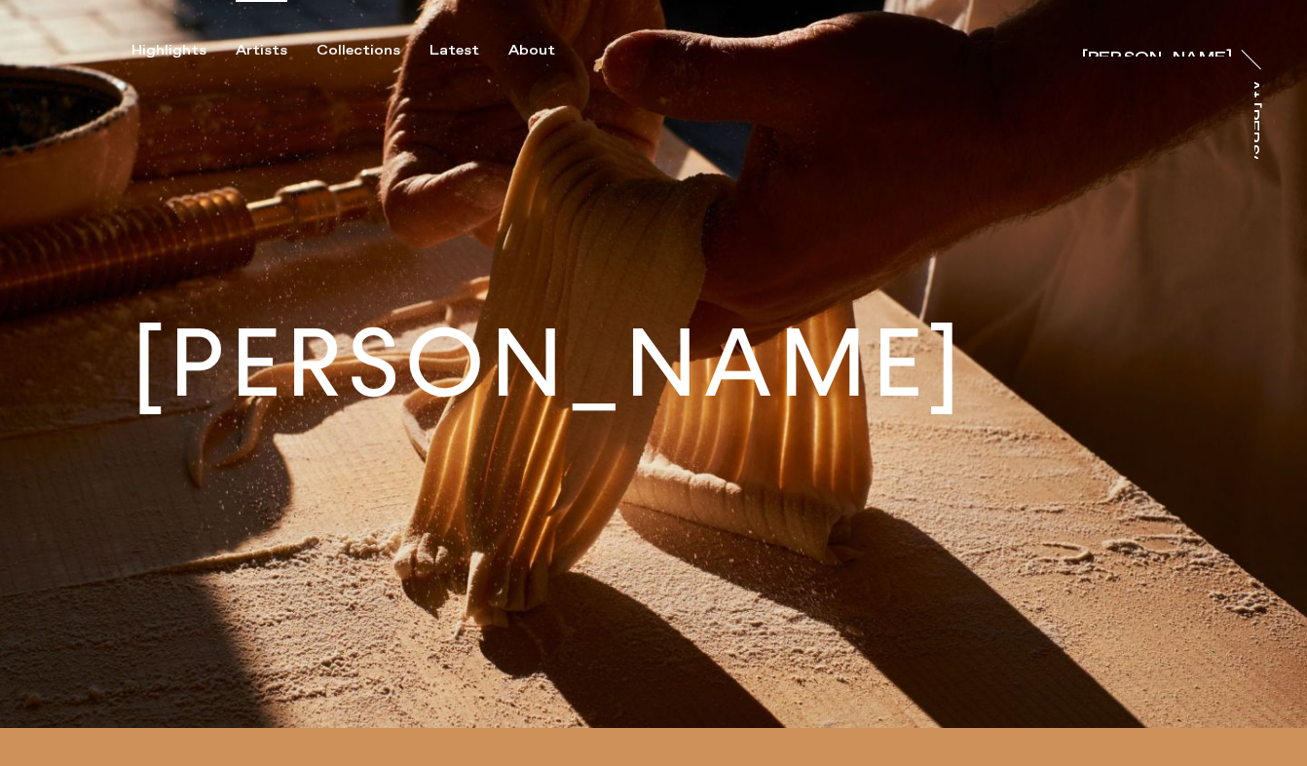
click at [266, 52] on div "Artists" at bounding box center [262, 51] width 52 height 18
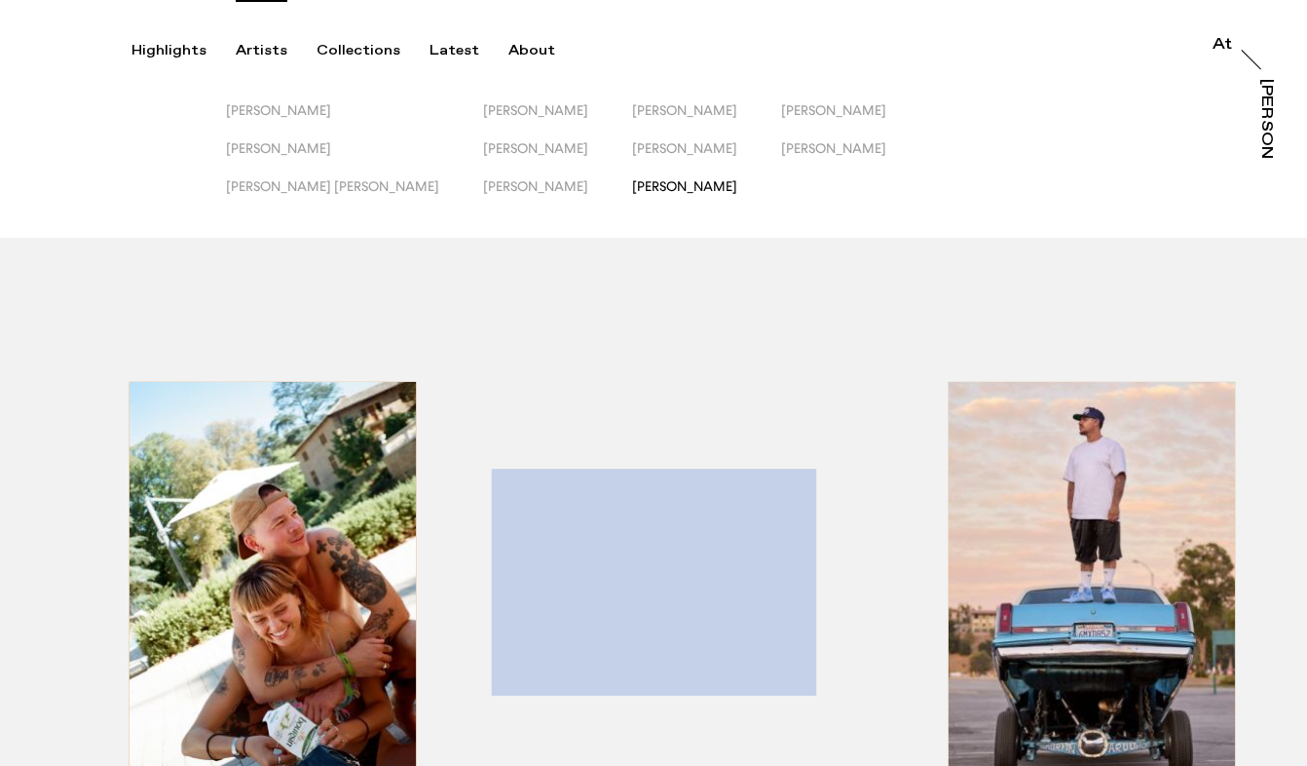
click at [632, 193] on span "[PERSON_NAME]" at bounding box center [684, 186] width 105 height 16
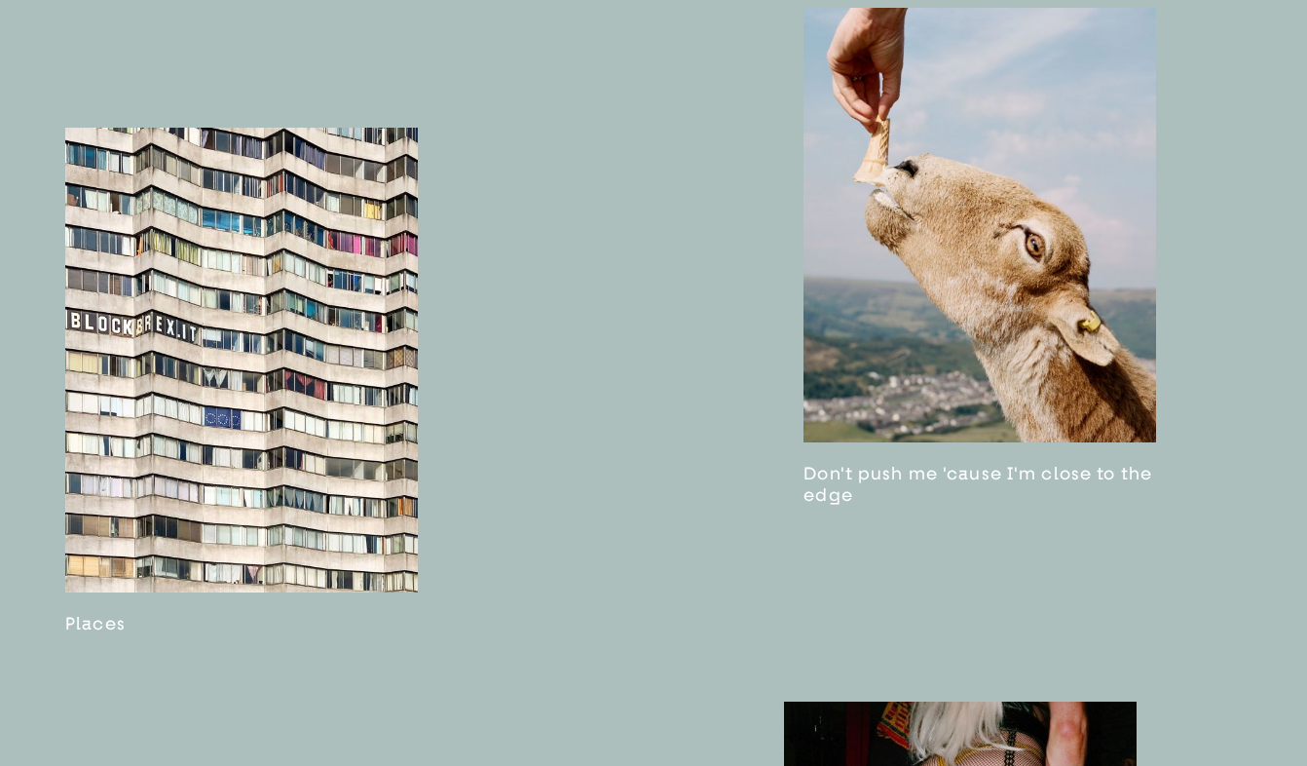
scroll to position [2524, 0]
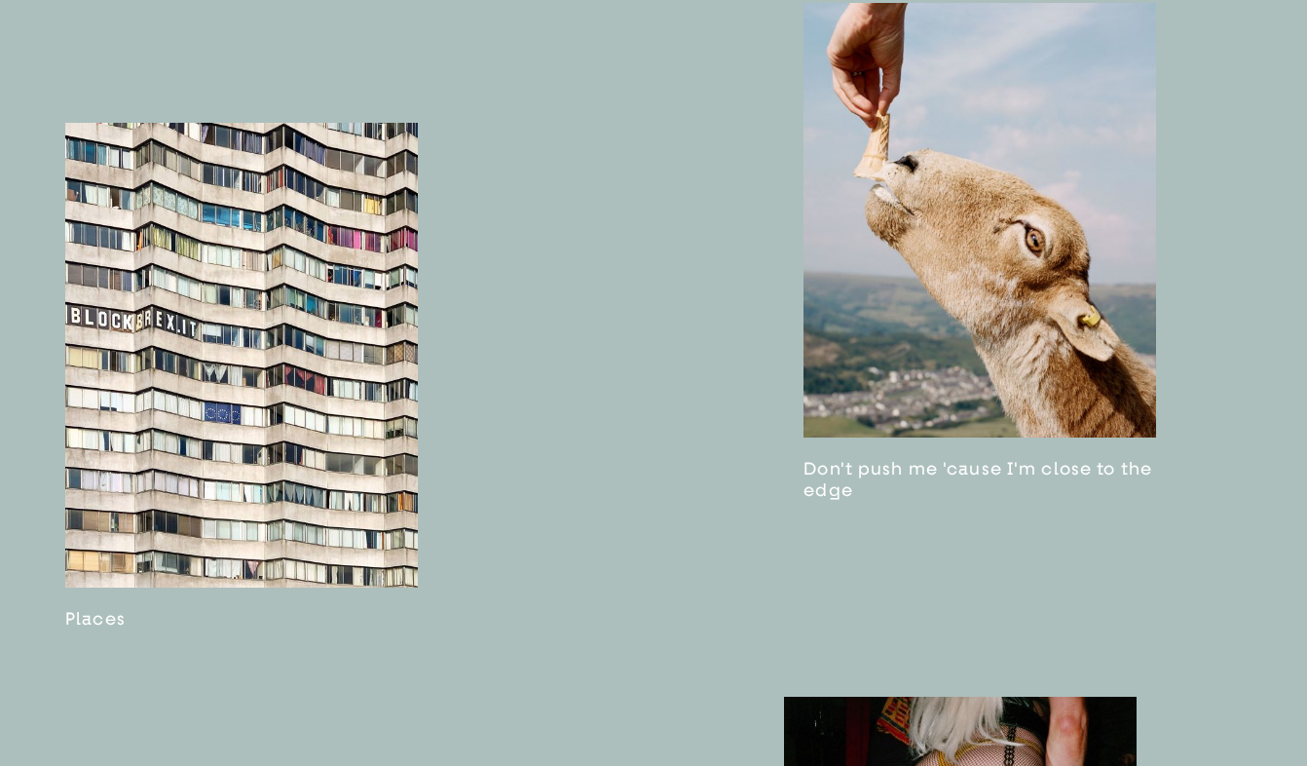
click at [902, 298] on link at bounding box center [980, 251] width 353 height 497
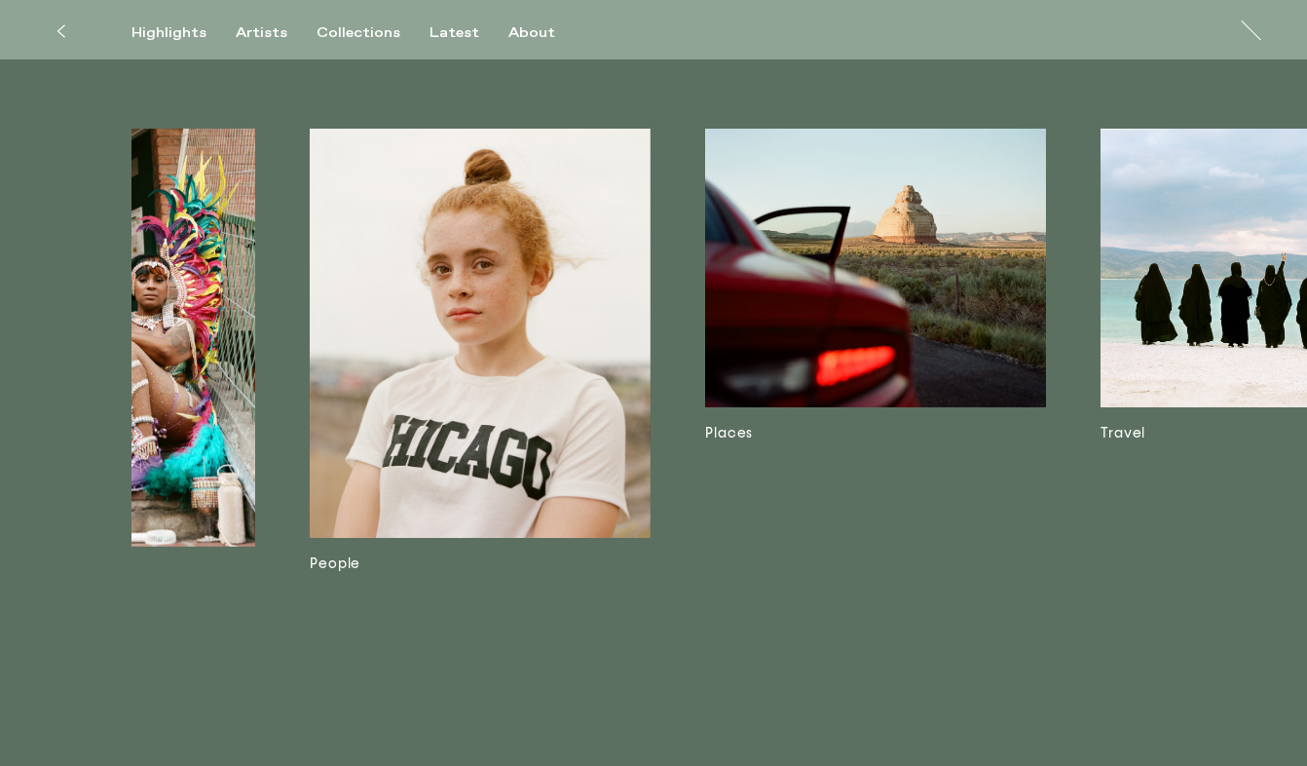
scroll to position [0, 5447]
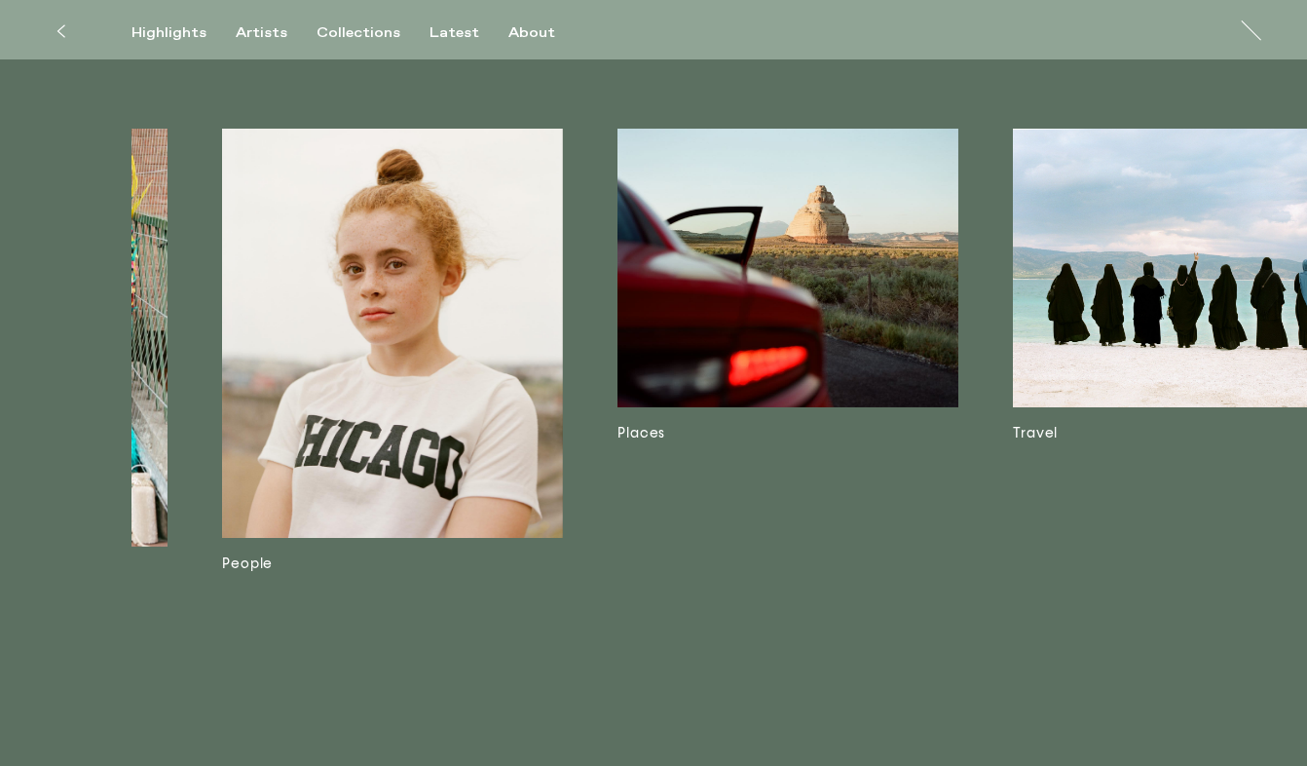
click at [860, 312] on img at bounding box center [788, 268] width 341 height 279
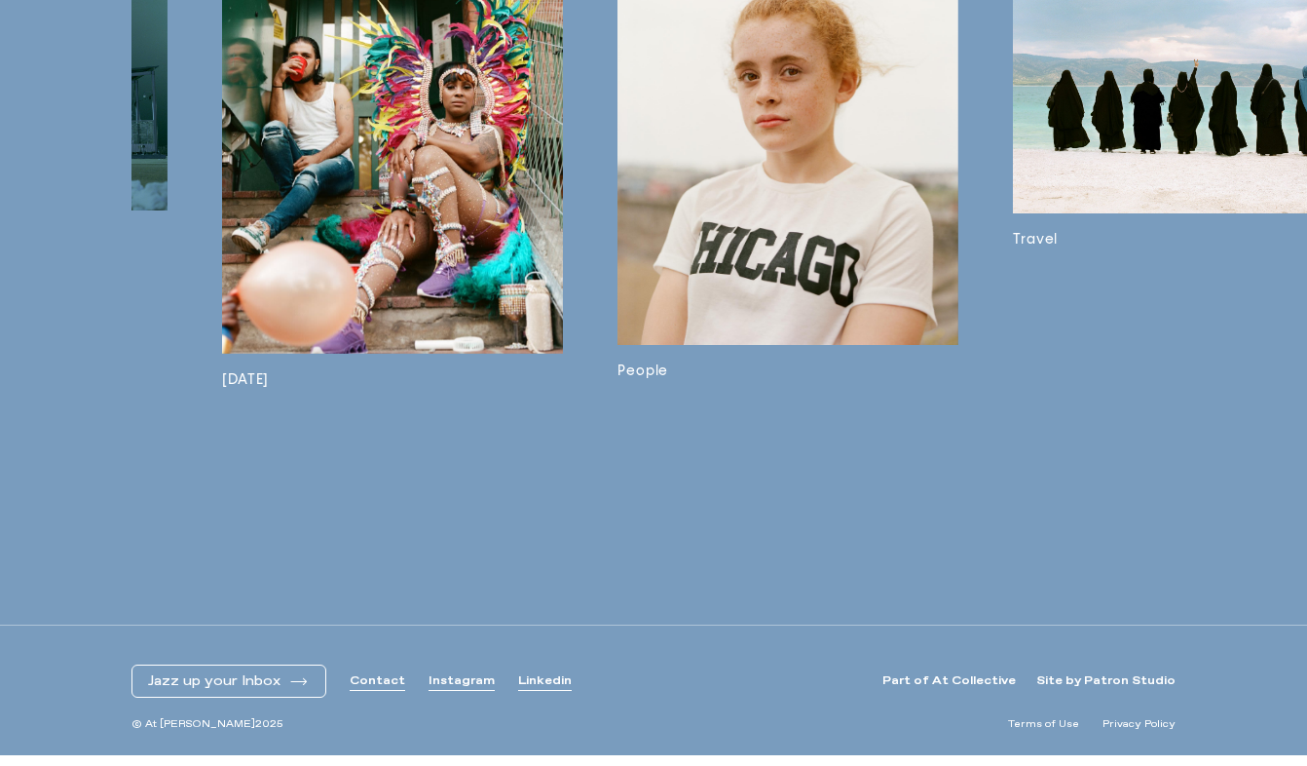
scroll to position [13386, 0]
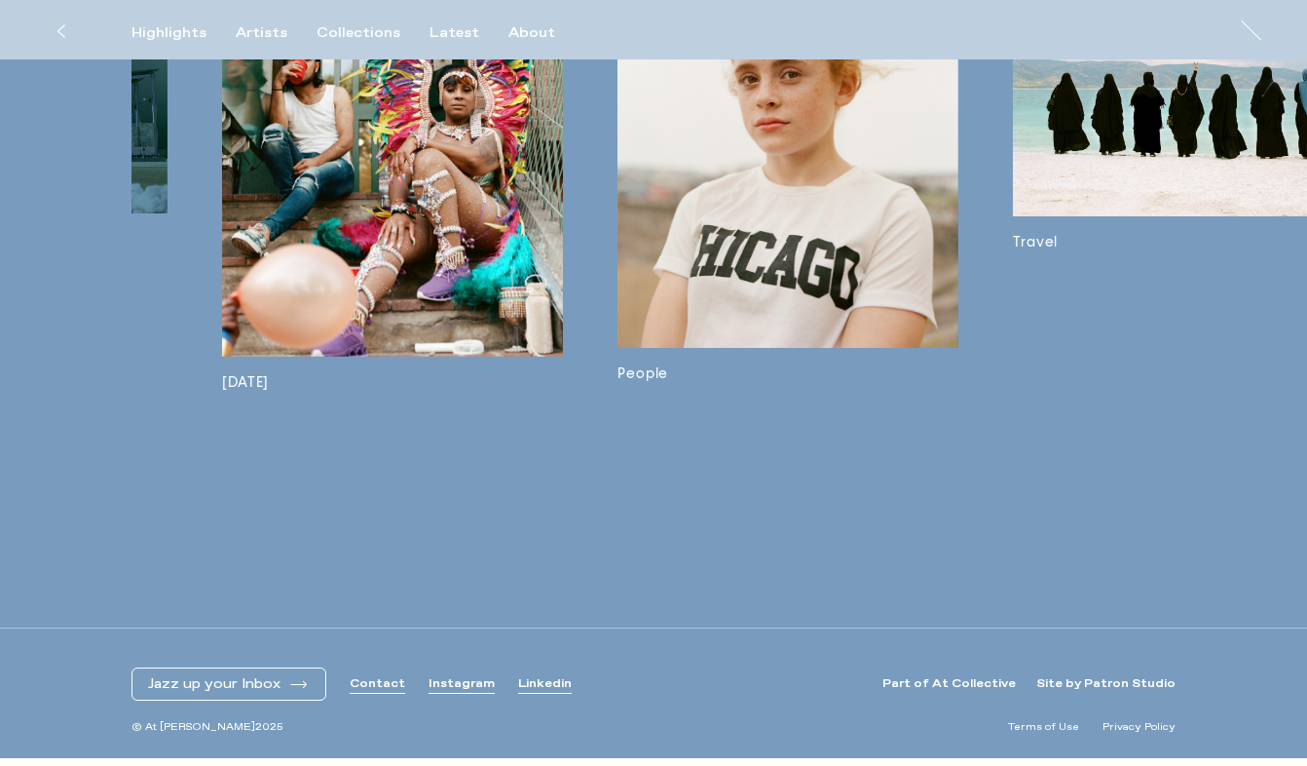
click at [1098, 165] on img at bounding box center [1183, 78] width 341 height 278
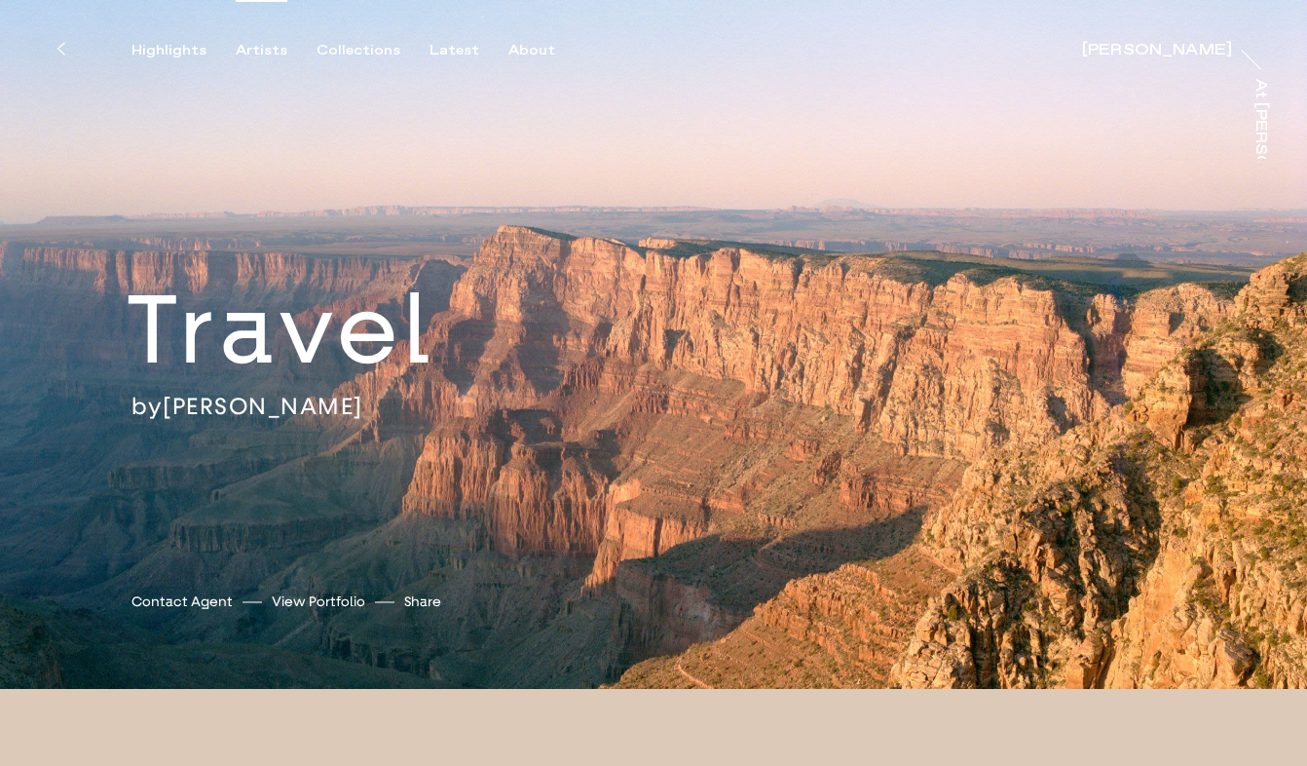
click at [258, 49] on div "Artists" at bounding box center [262, 51] width 52 height 18
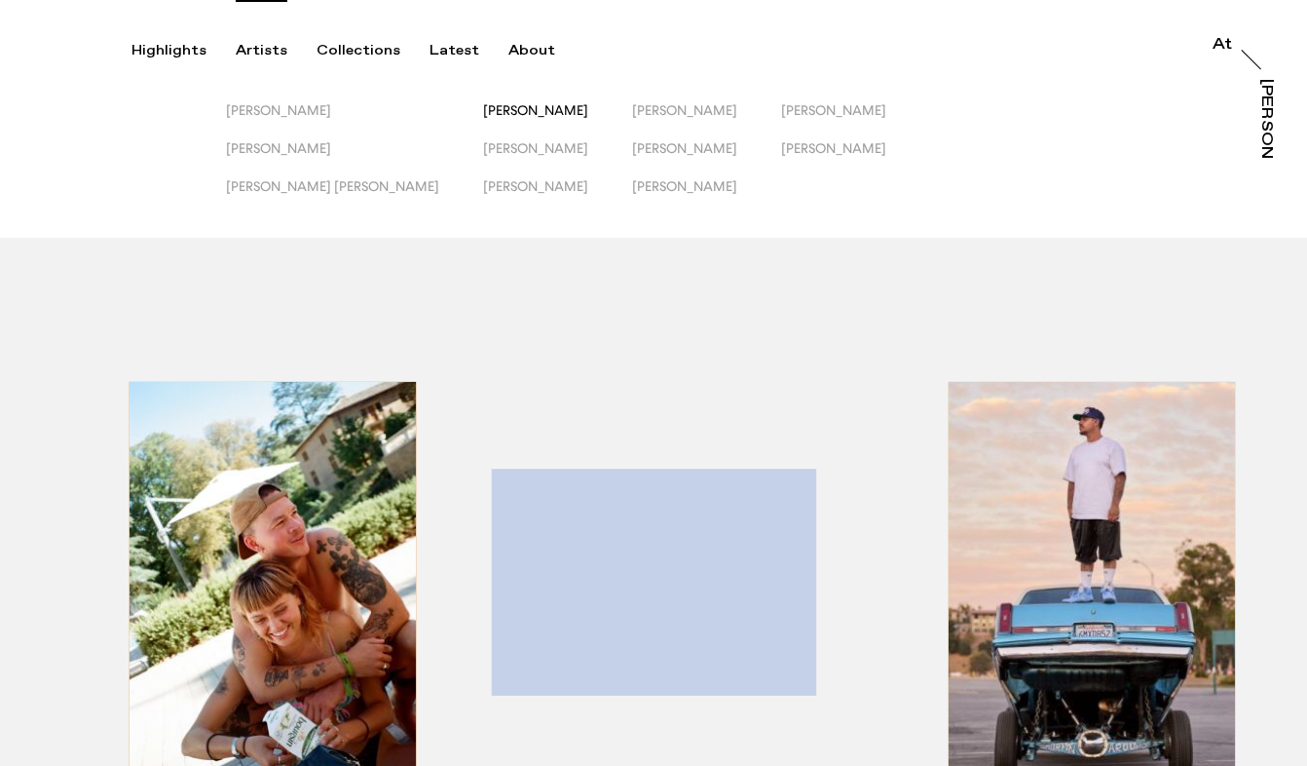
click at [483, 109] on span "[PERSON_NAME]" at bounding box center [535, 110] width 105 height 16
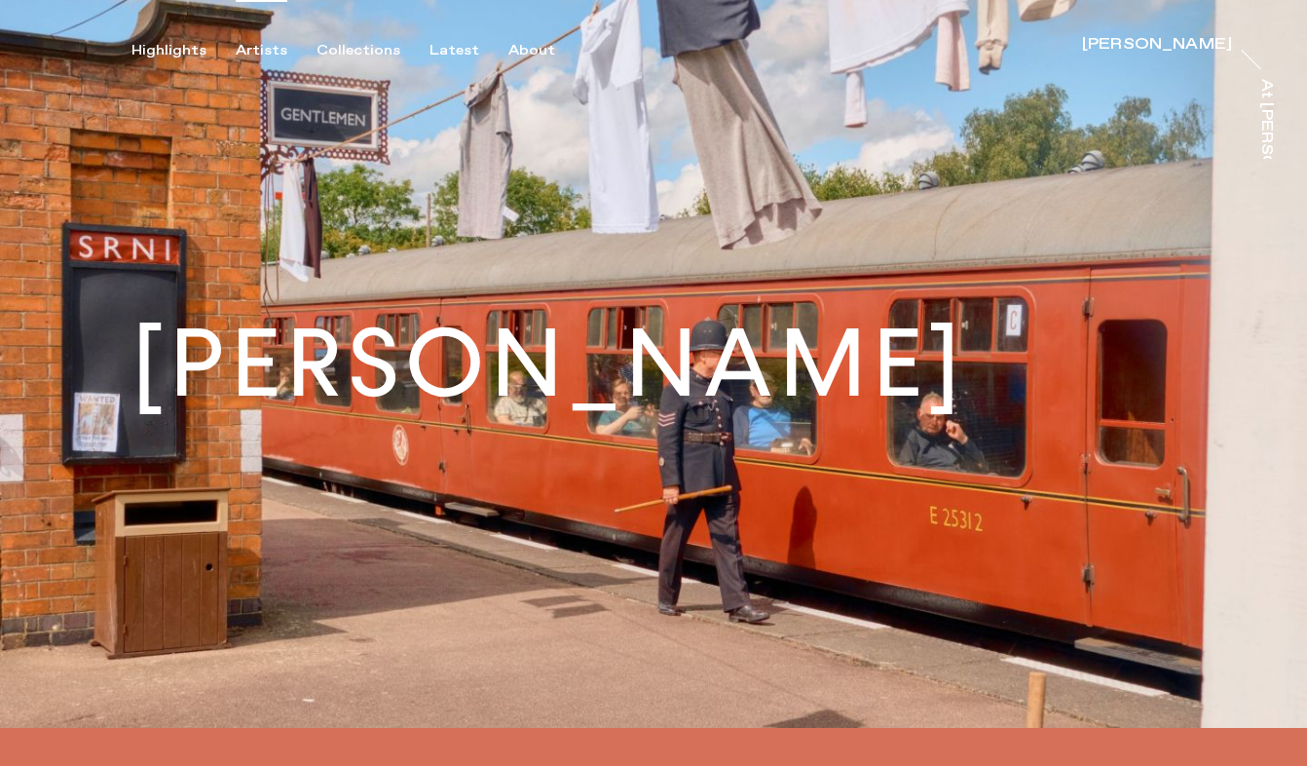
click at [250, 50] on div "Artists" at bounding box center [262, 51] width 52 height 18
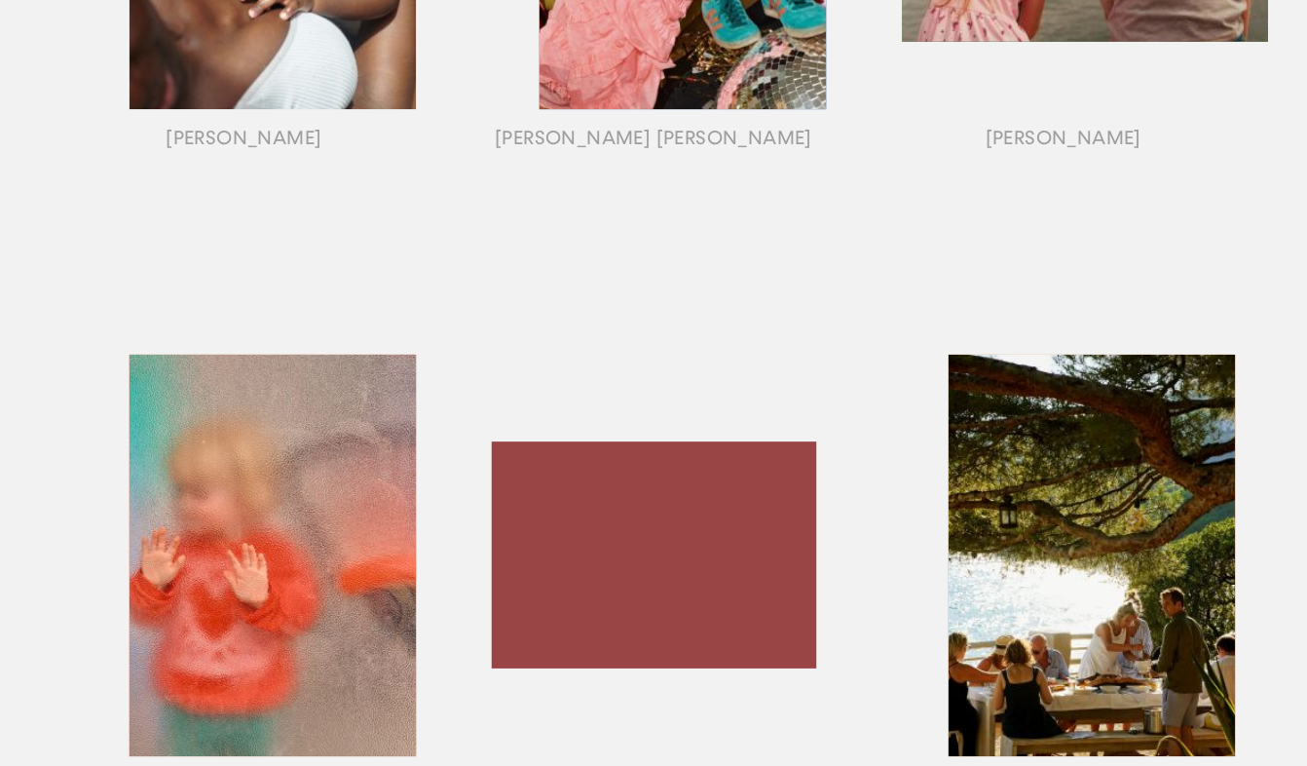
scroll to position [1353, 0]
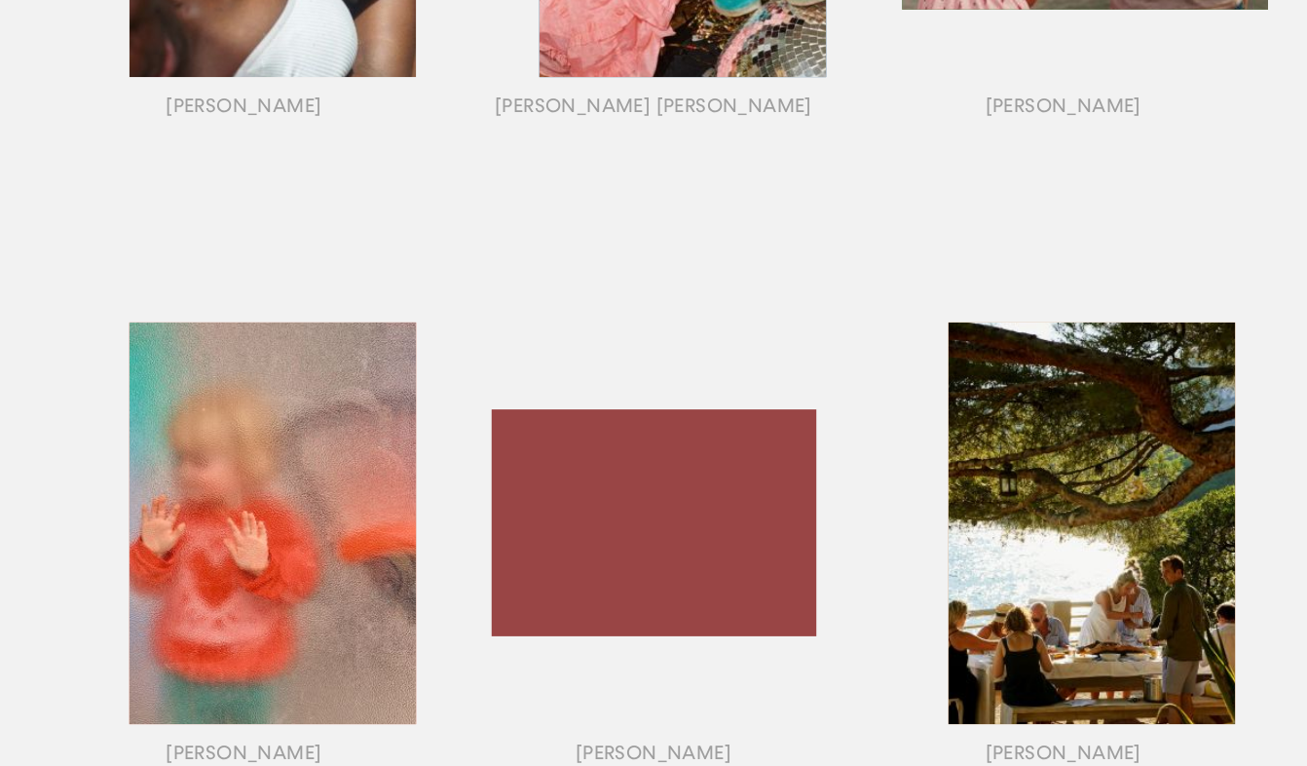
click at [371, 519] on div "button" at bounding box center [244, 548] width 410 height 608
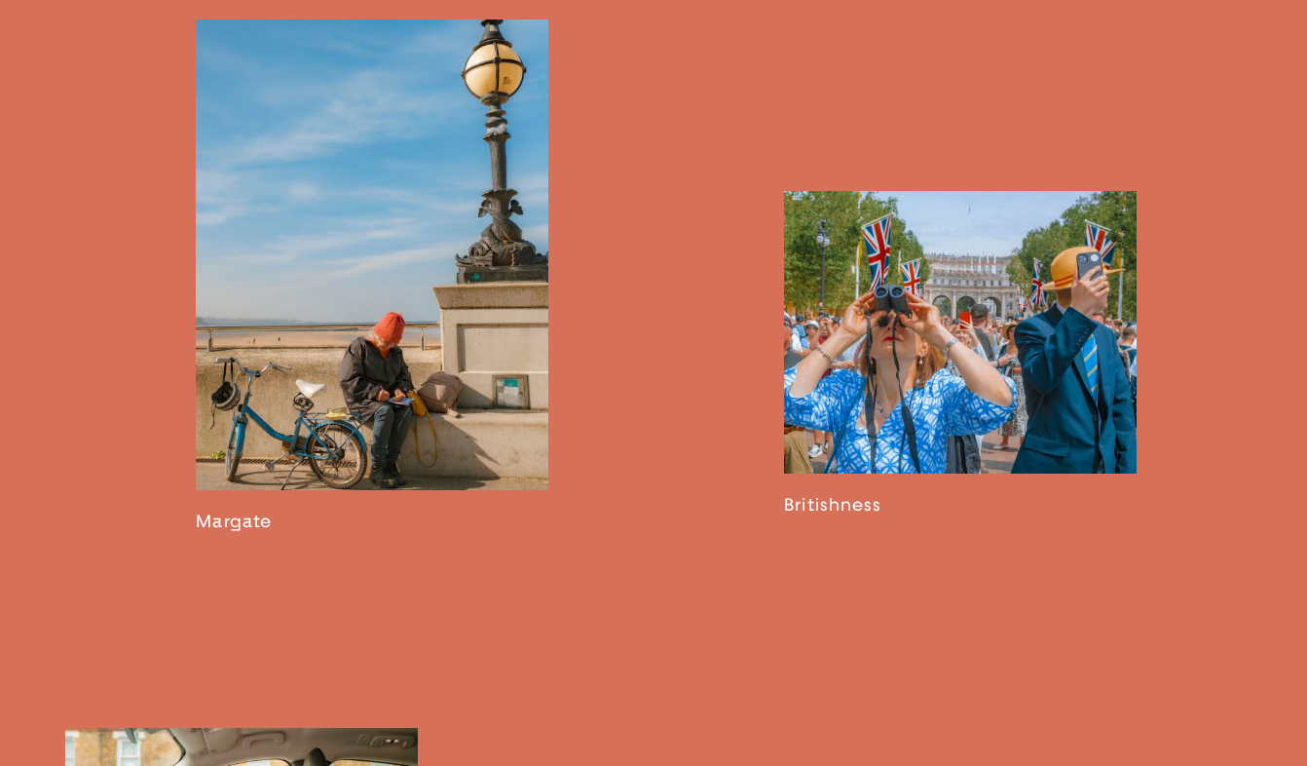
scroll to position [1815, 0]
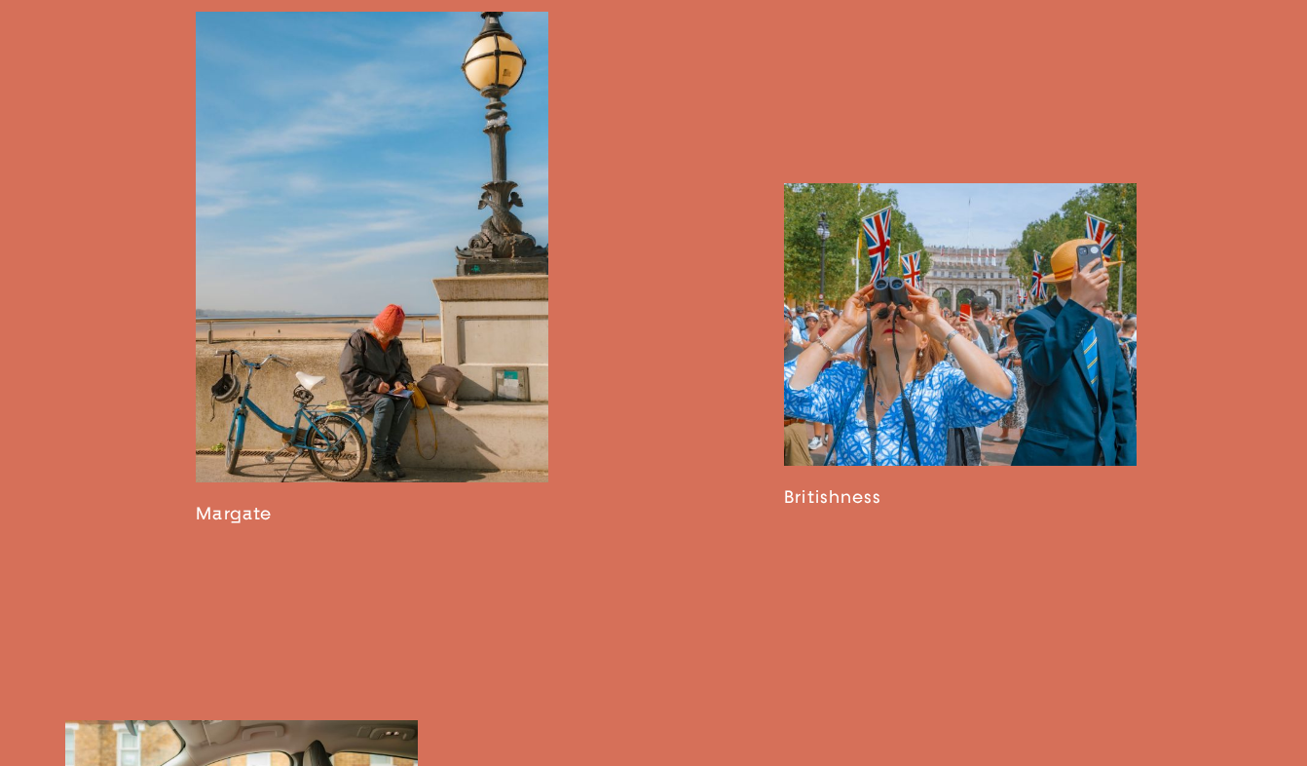
click at [441, 235] on link at bounding box center [372, 268] width 353 height 512
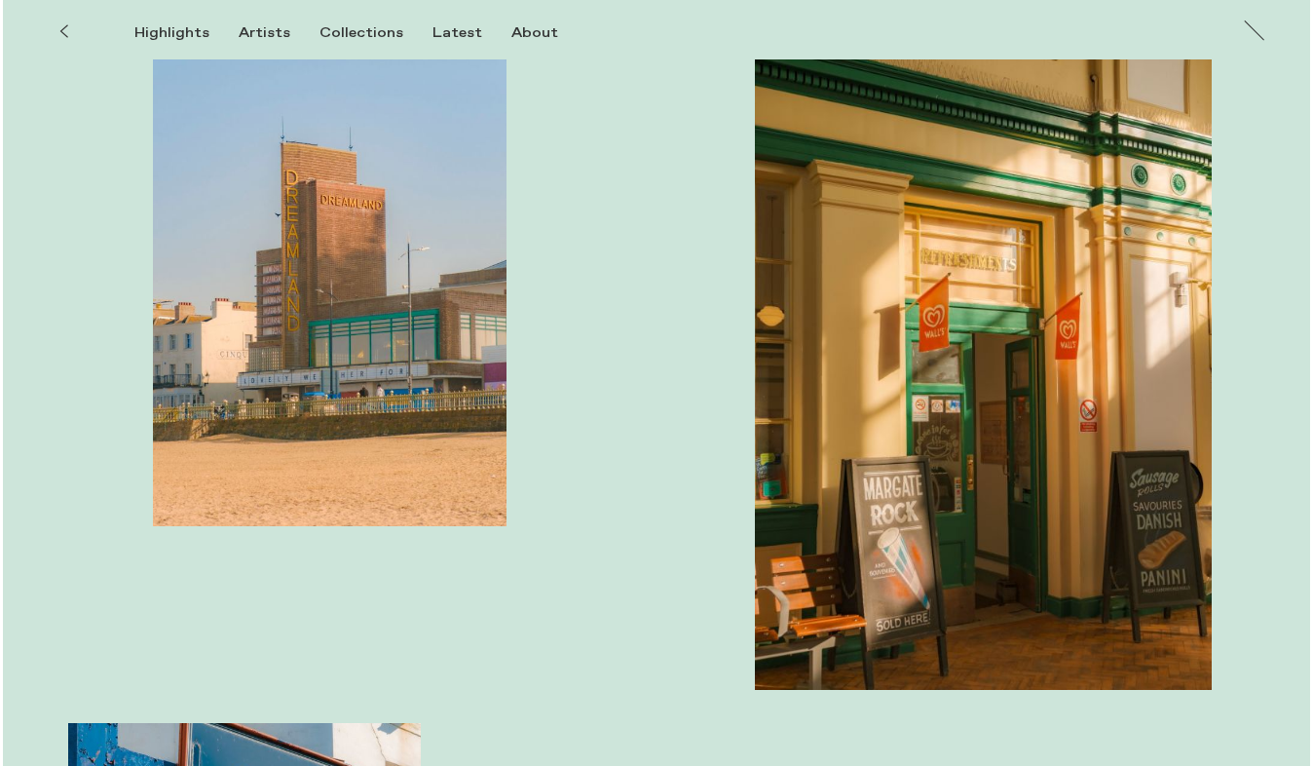
scroll to position [1010, 0]
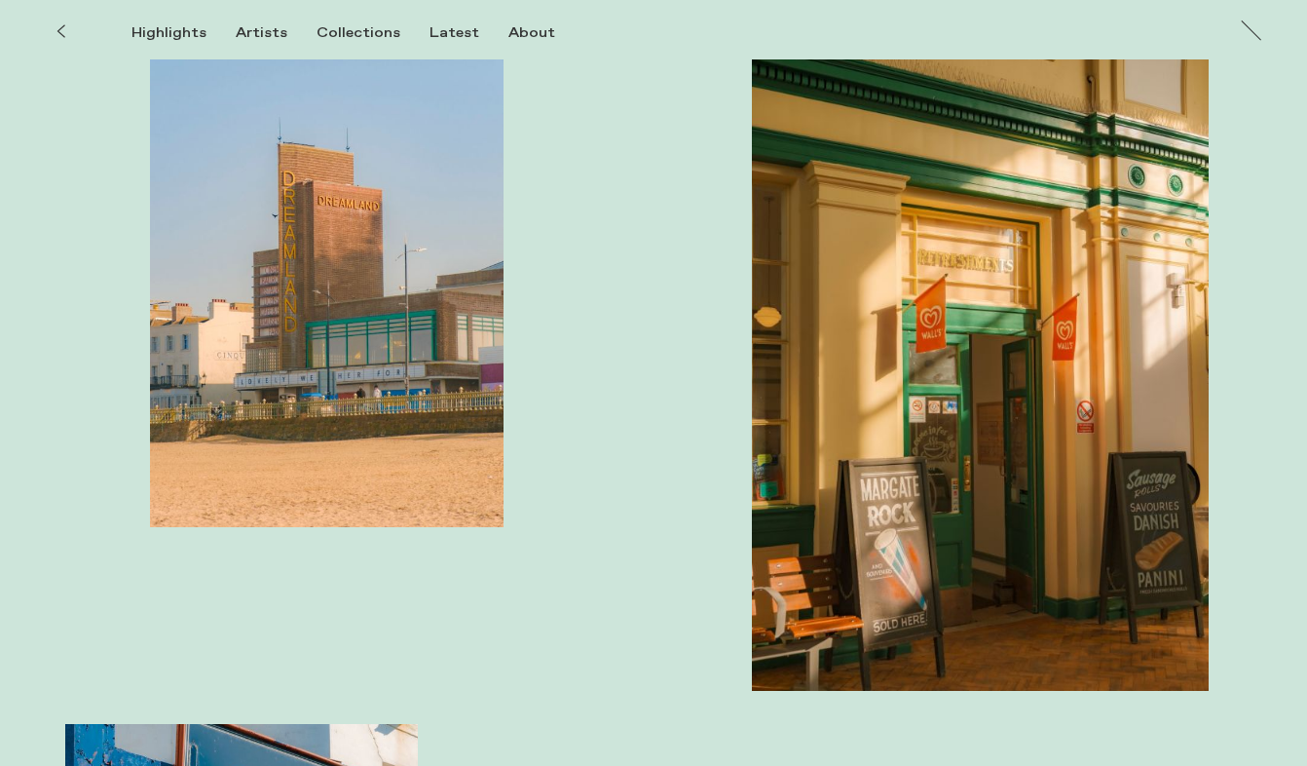
click at [836, 275] on img "button" at bounding box center [981, 348] width 458 height 687
